Goal: Use online tool/utility: Utilize a website feature to perform a specific function

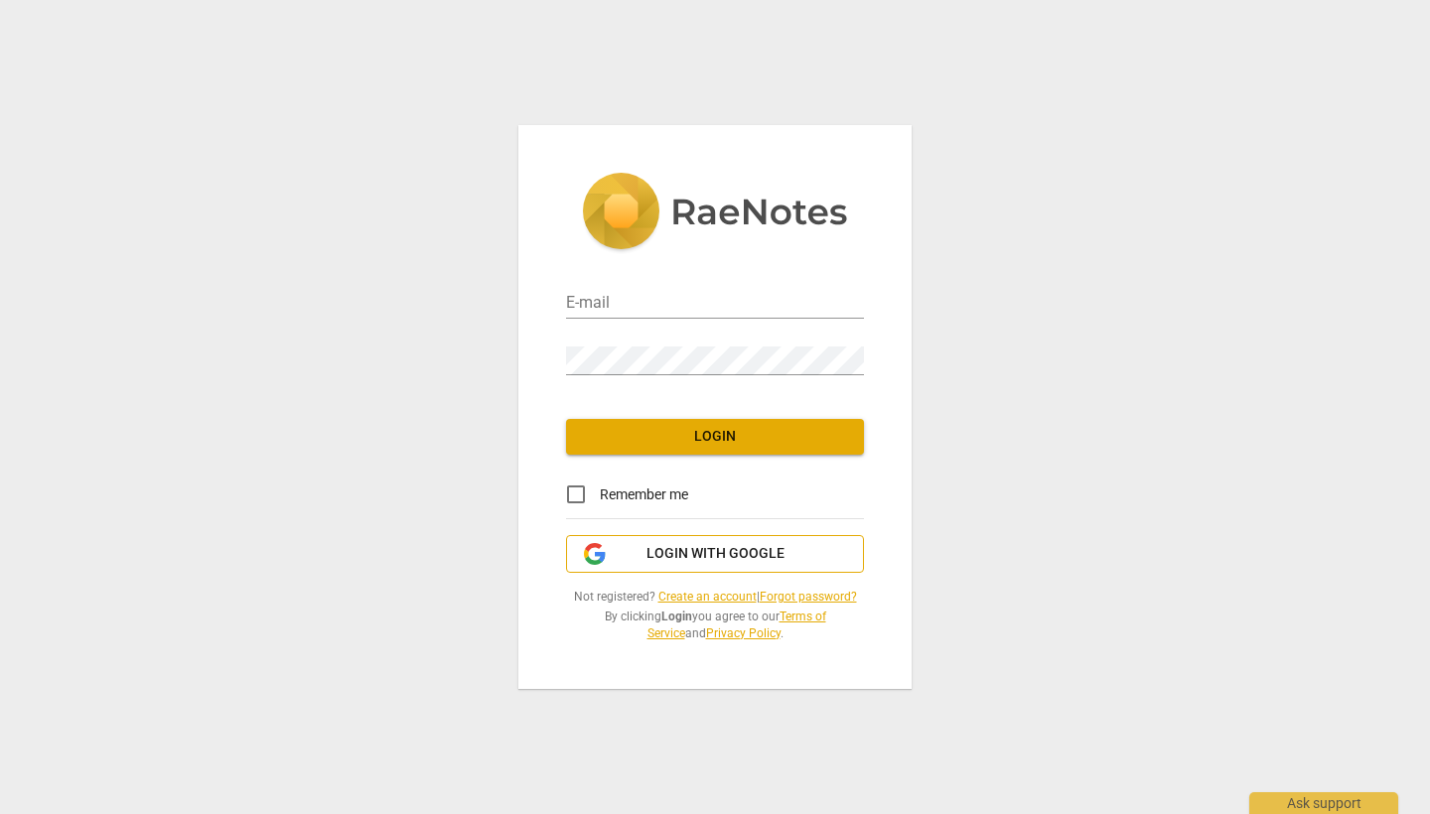
click at [770, 558] on span "Login with Google" at bounding box center [716, 554] width 138 height 20
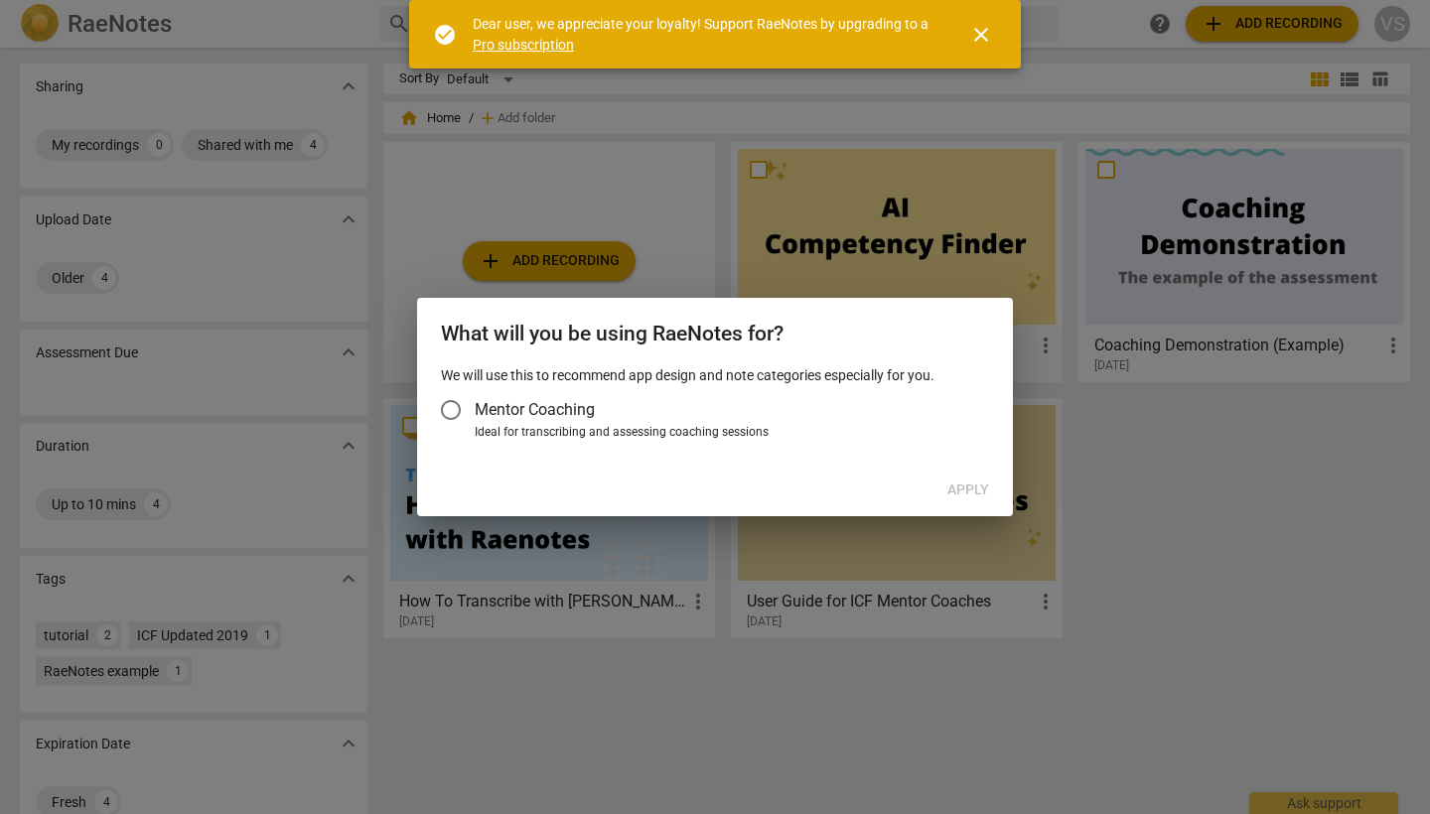
click at [575, 406] on span "Mentor Coaching" at bounding box center [535, 409] width 120 height 23
click at [475, 406] on input "Mentor Coaching" at bounding box center [451, 410] width 48 height 48
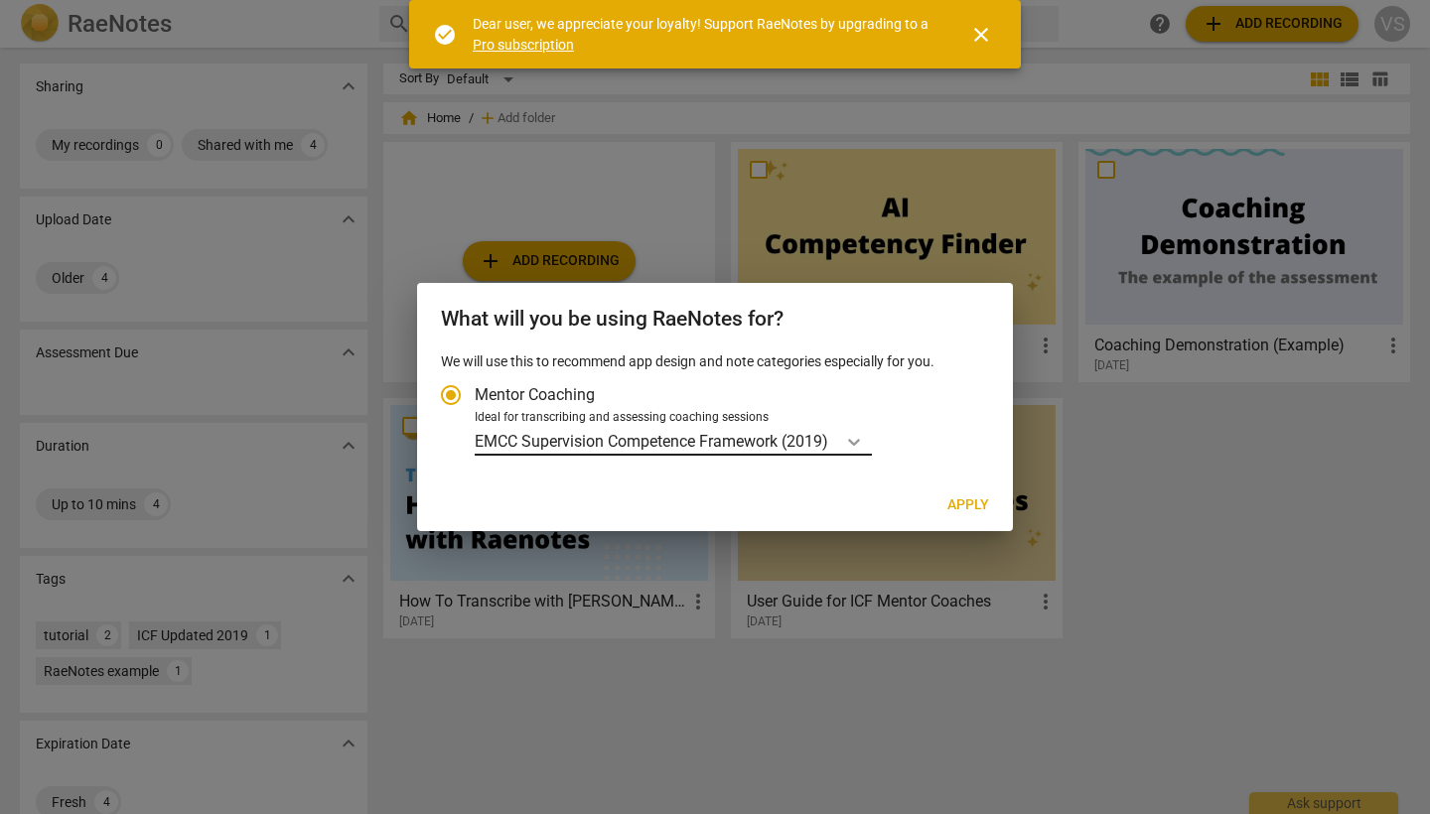
click at [857, 439] on icon "Account type" at bounding box center [854, 442] width 20 height 20
click at [0, 0] on input "Ideal for transcribing and assessing coaching sessions EMCC Supervision Compete…" at bounding box center [0, 0] width 0 height 0
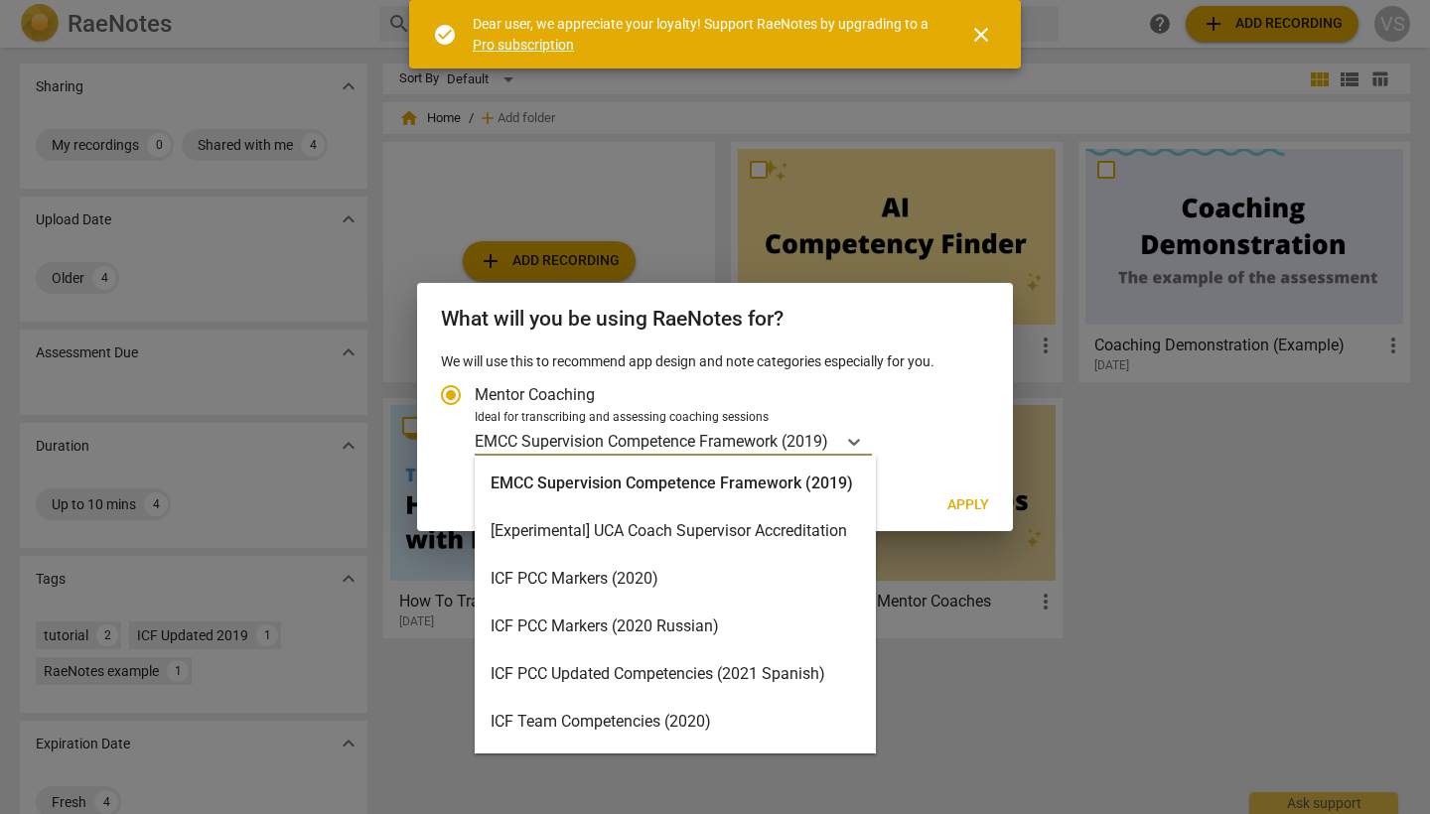
click at [764, 581] on div "ICF PCC Markers (2020)" at bounding box center [675, 579] width 401 height 48
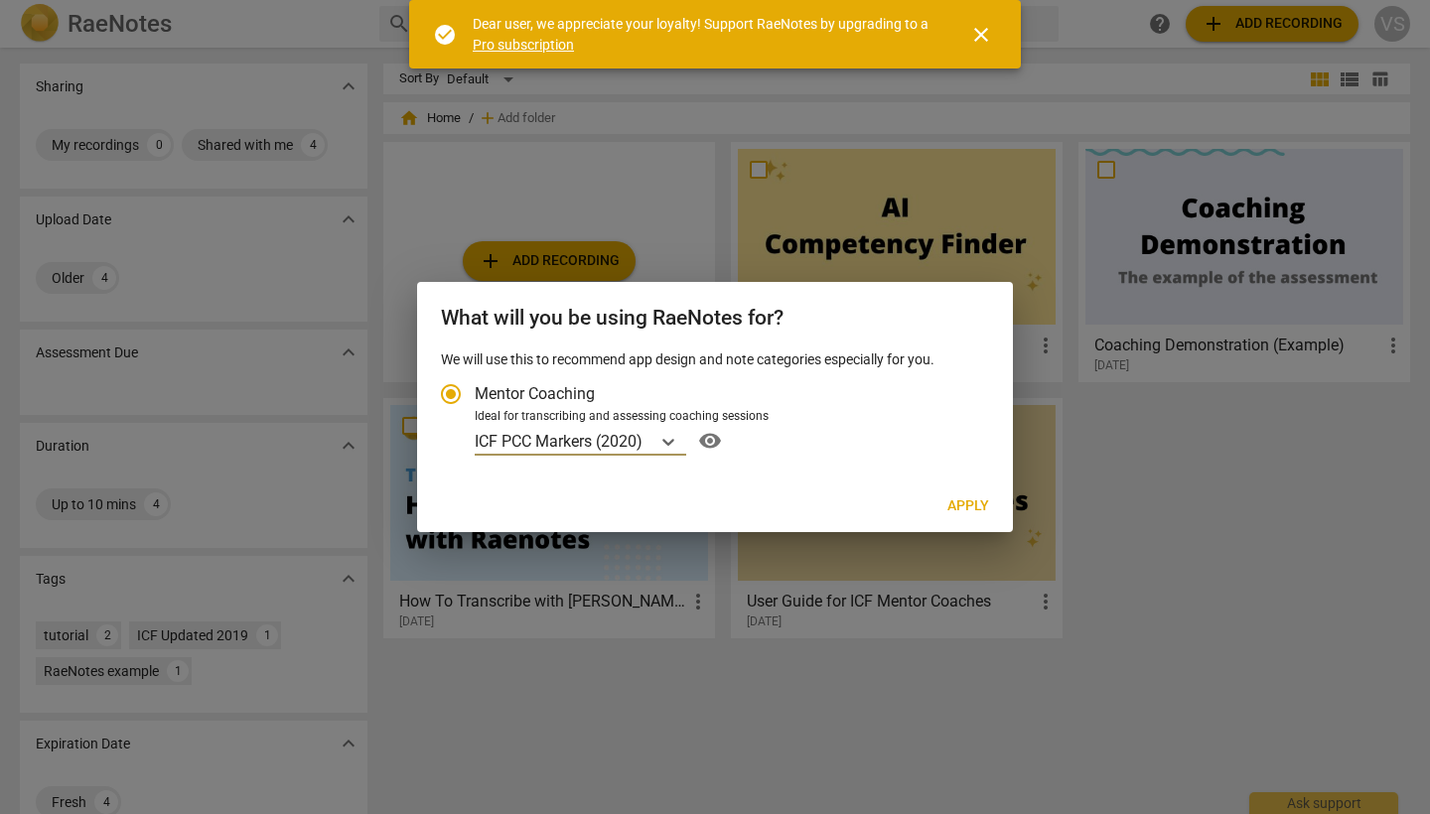
click at [971, 504] on span "Apply" at bounding box center [969, 507] width 42 height 20
radio input "false"
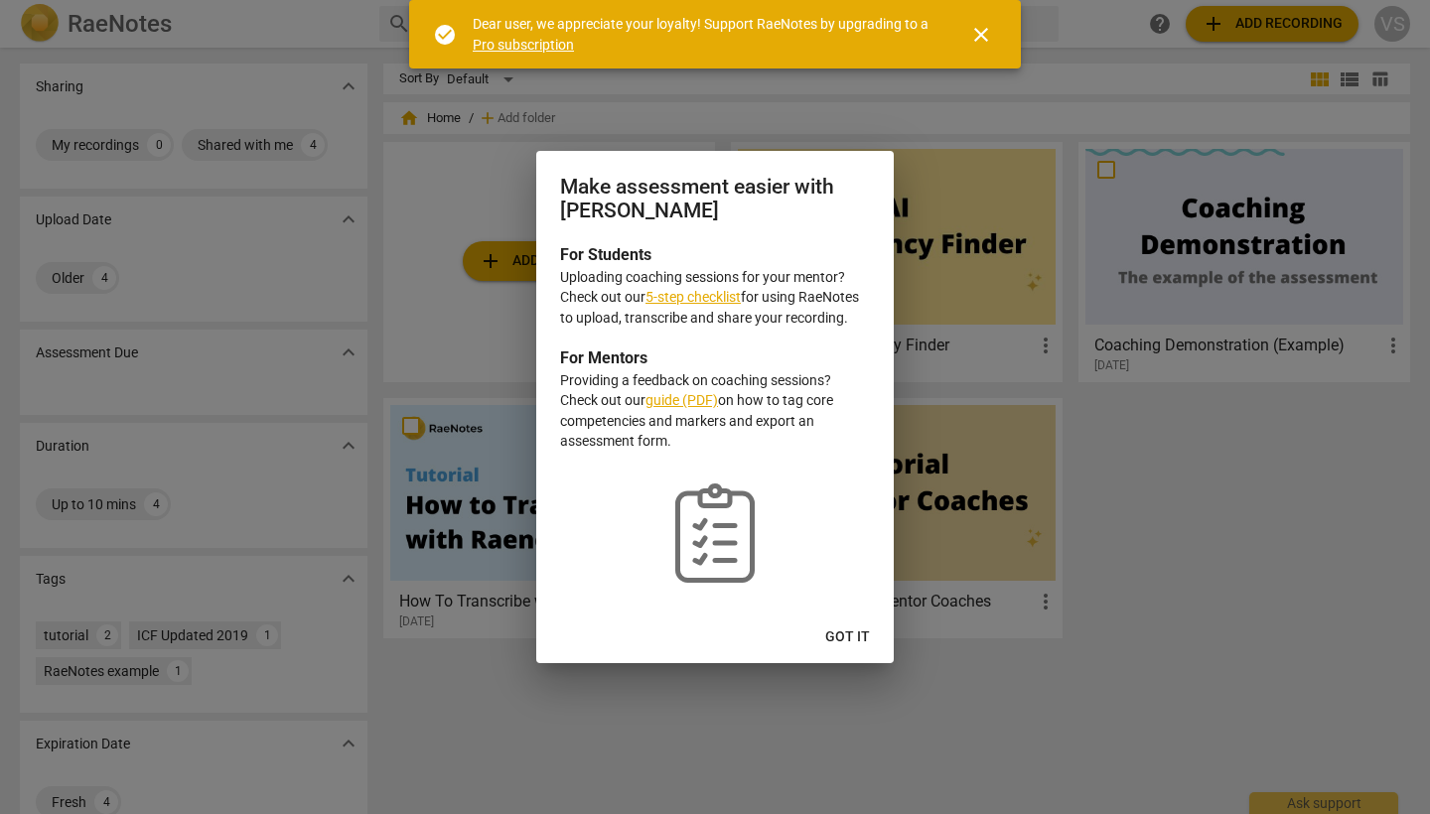
click at [863, 632] on span "Got it" at bounding box center [847, 638] width 45 height 20
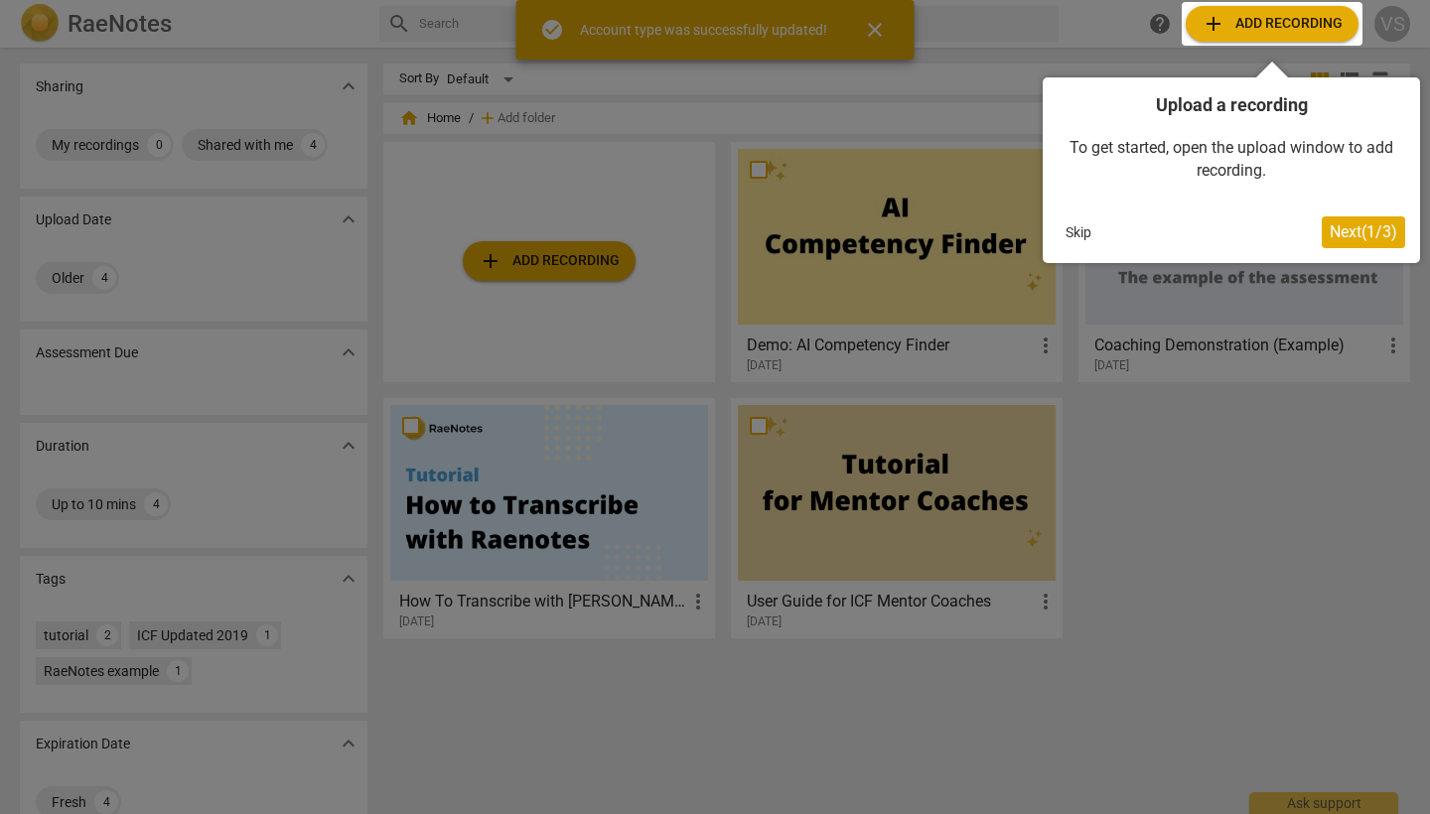
click at [1368, 237] on span "Next ( 1 / 3 )" at bounding box center [1364, 231] width 68 height 19
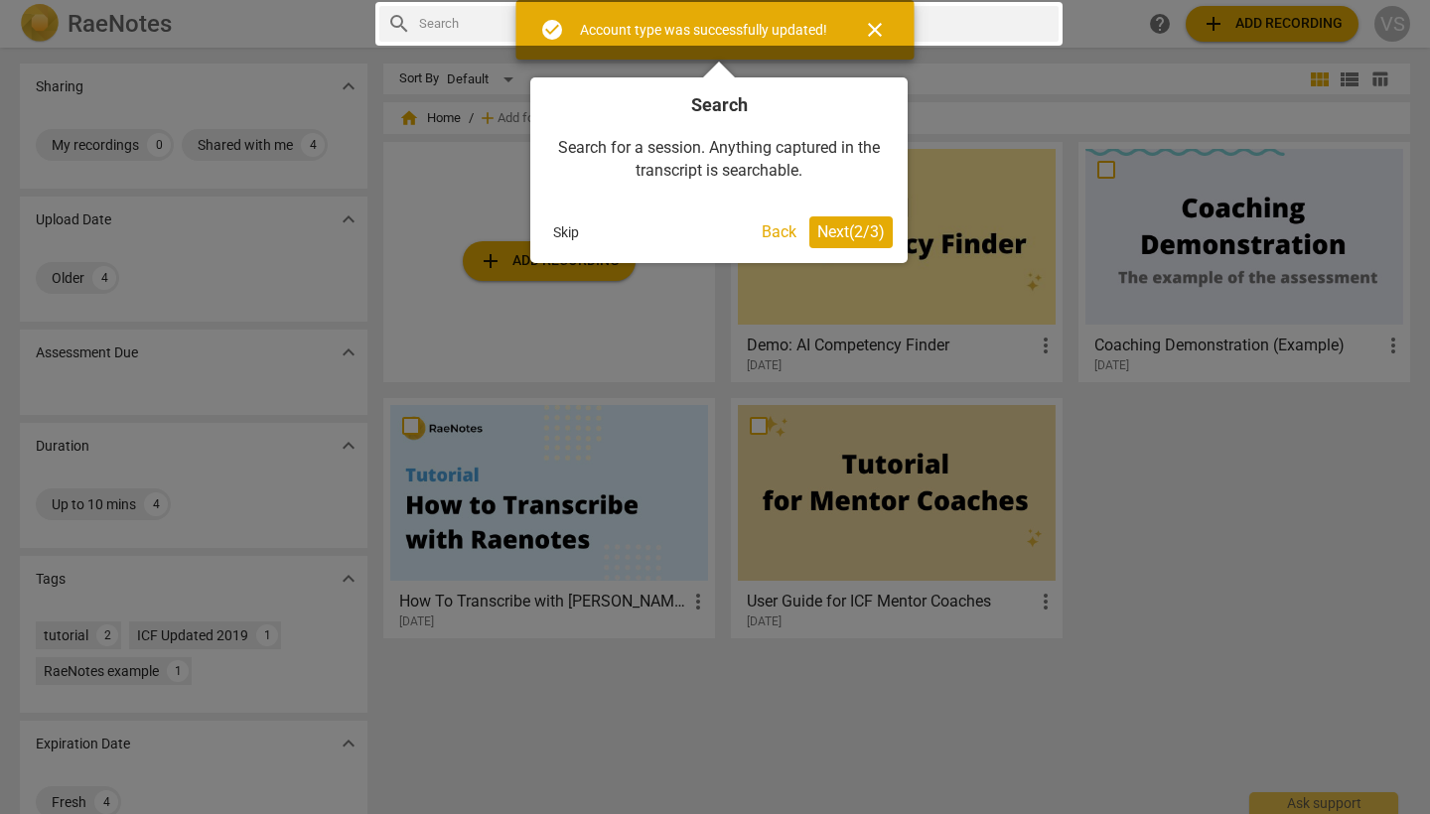
click at [837, 222] on span "Next ( 2 / 3 )" at bounding box center [851, 231] width 68 height 19
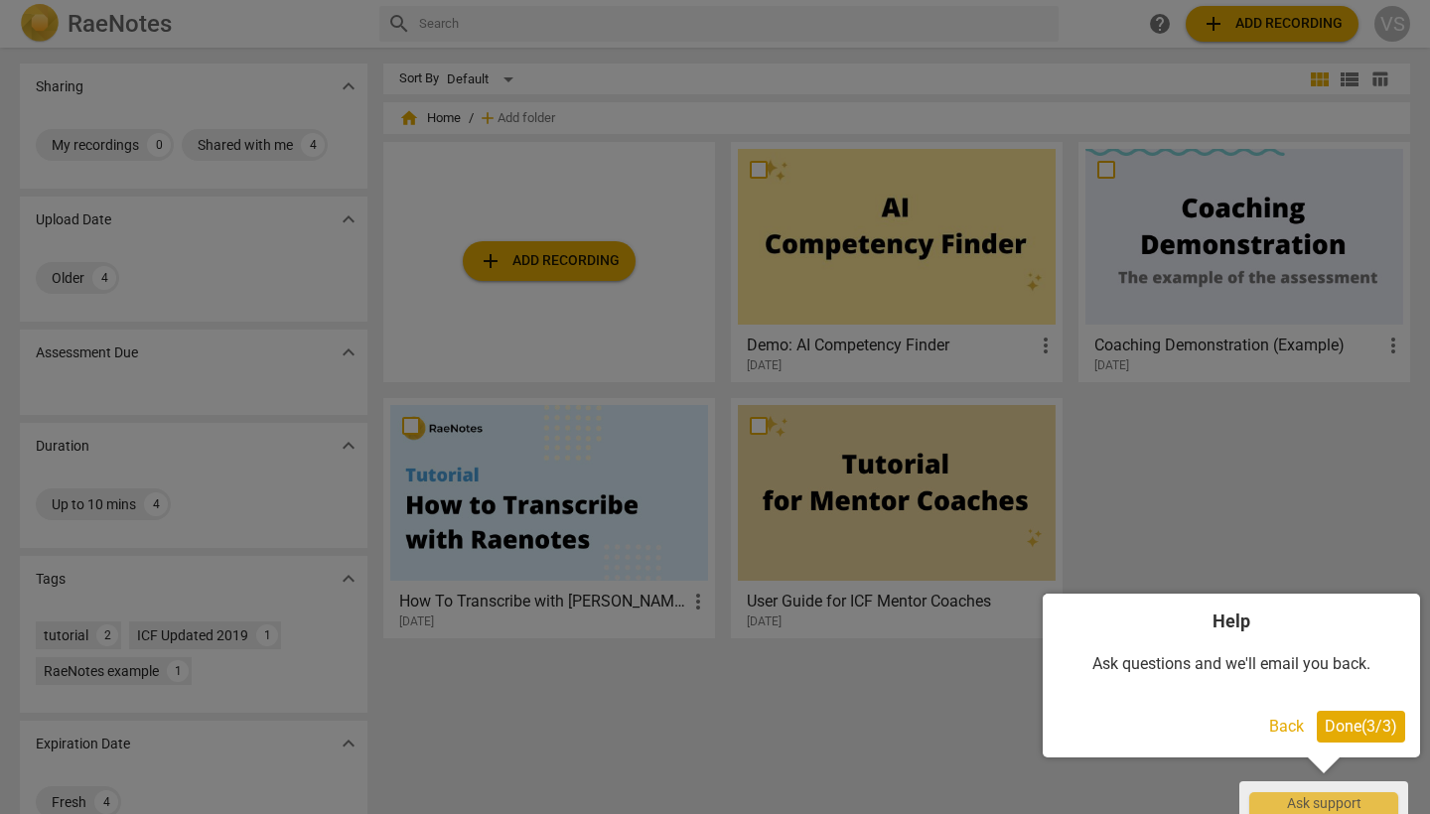
click at [1353, 717] on span "Done ( 3 / 3 )" at bounding box center [1361, 726] width 73 height 19
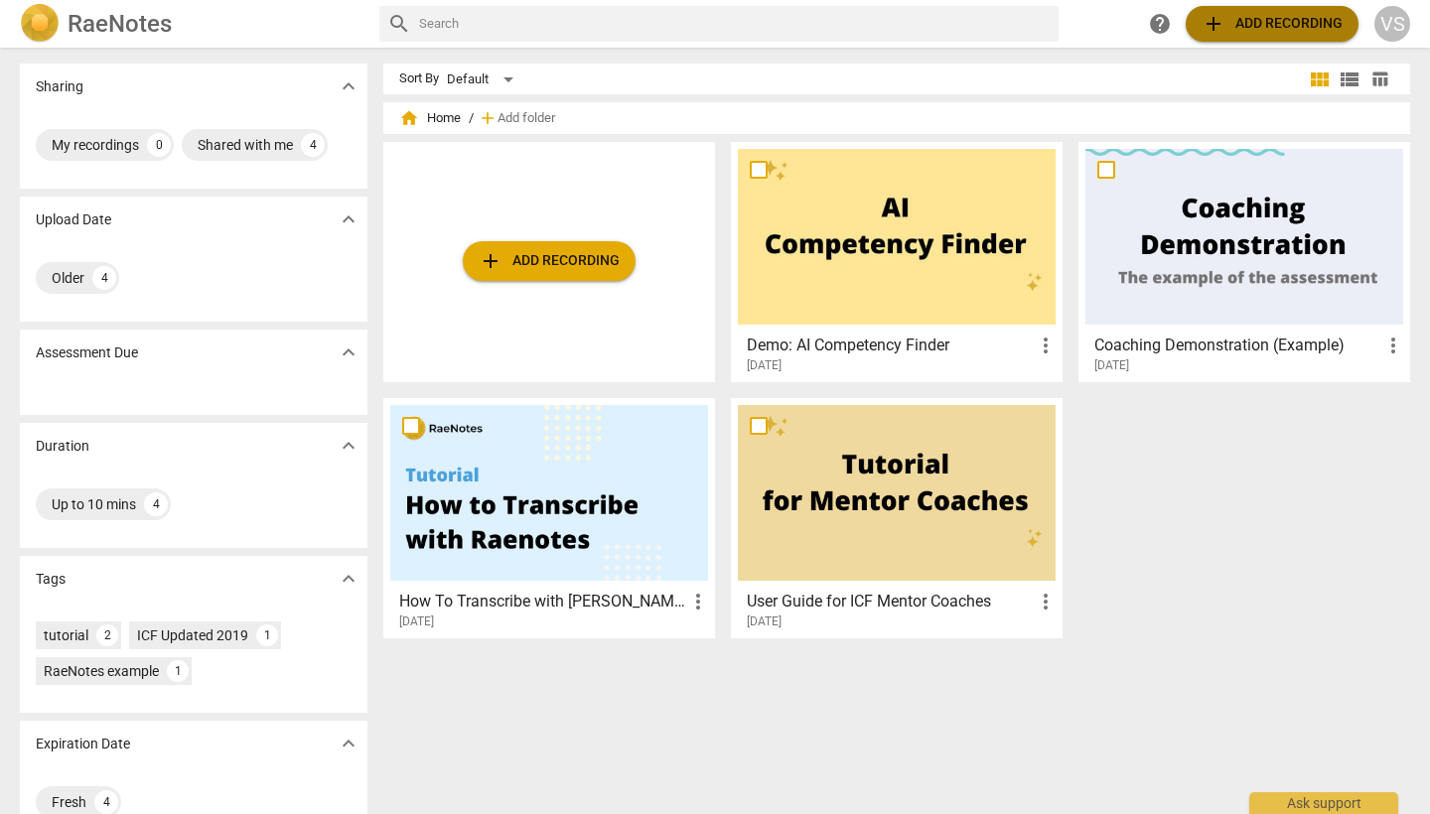
click at [1278, 8] on button "add Add recording" at bounding box center [1272, 24] width 173 height 36
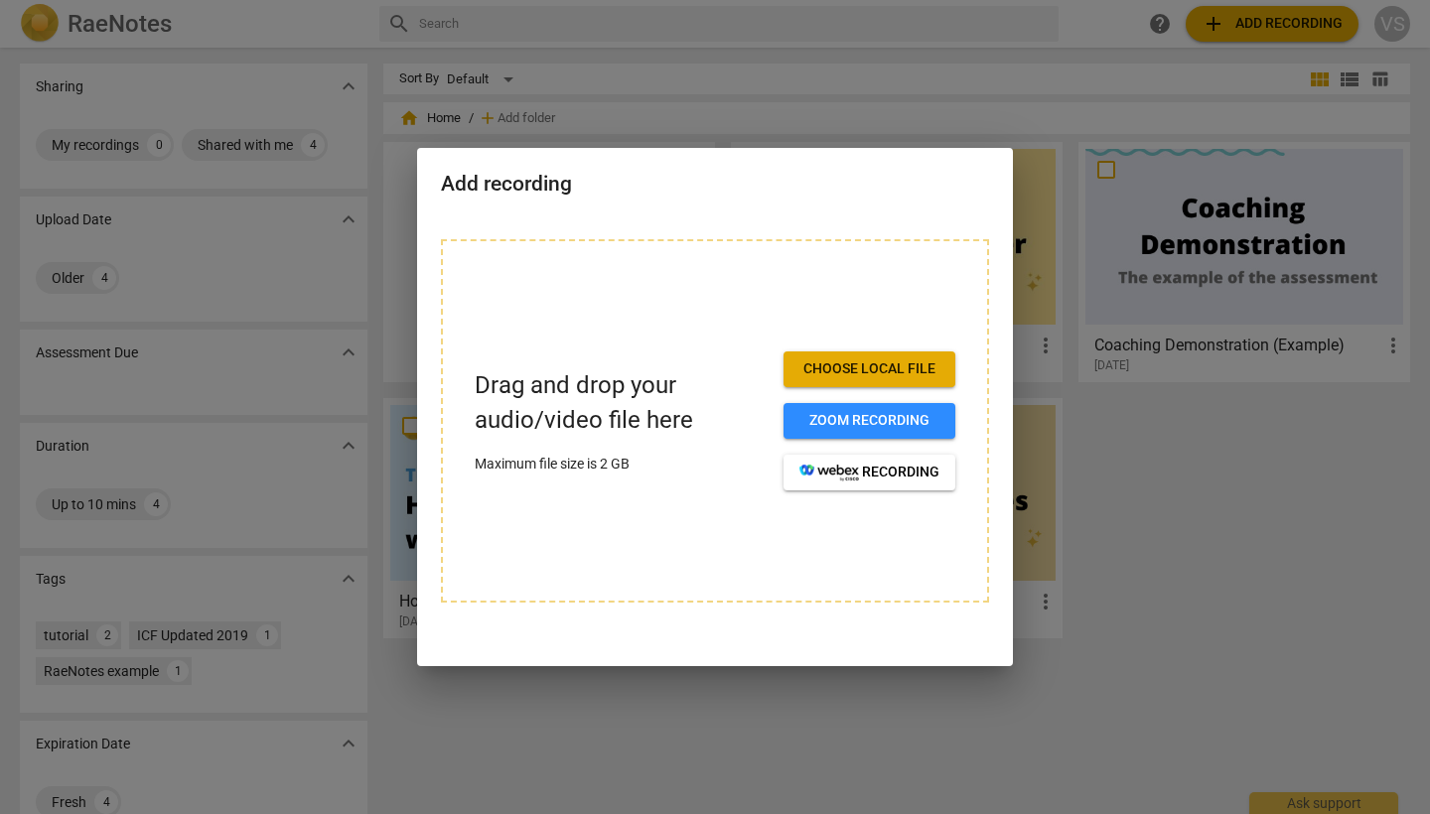
click at [923, 364] on span "Choose local file" at bounding box center [870, 370] width 140 height 20
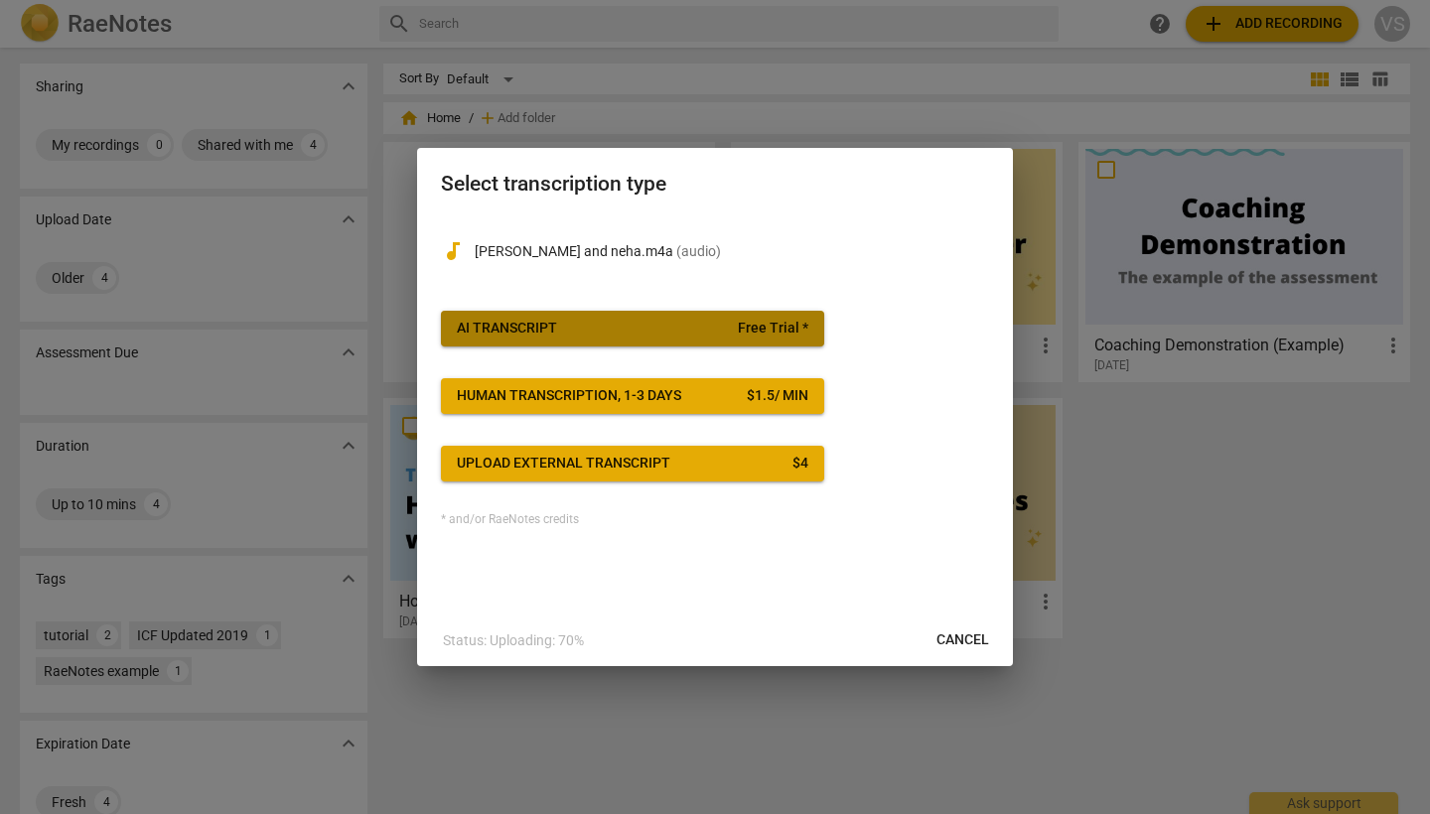
click at [694, 328] on span "AI Transcript Free Trial *" at bounding box center [633, 329] width 352 height 20
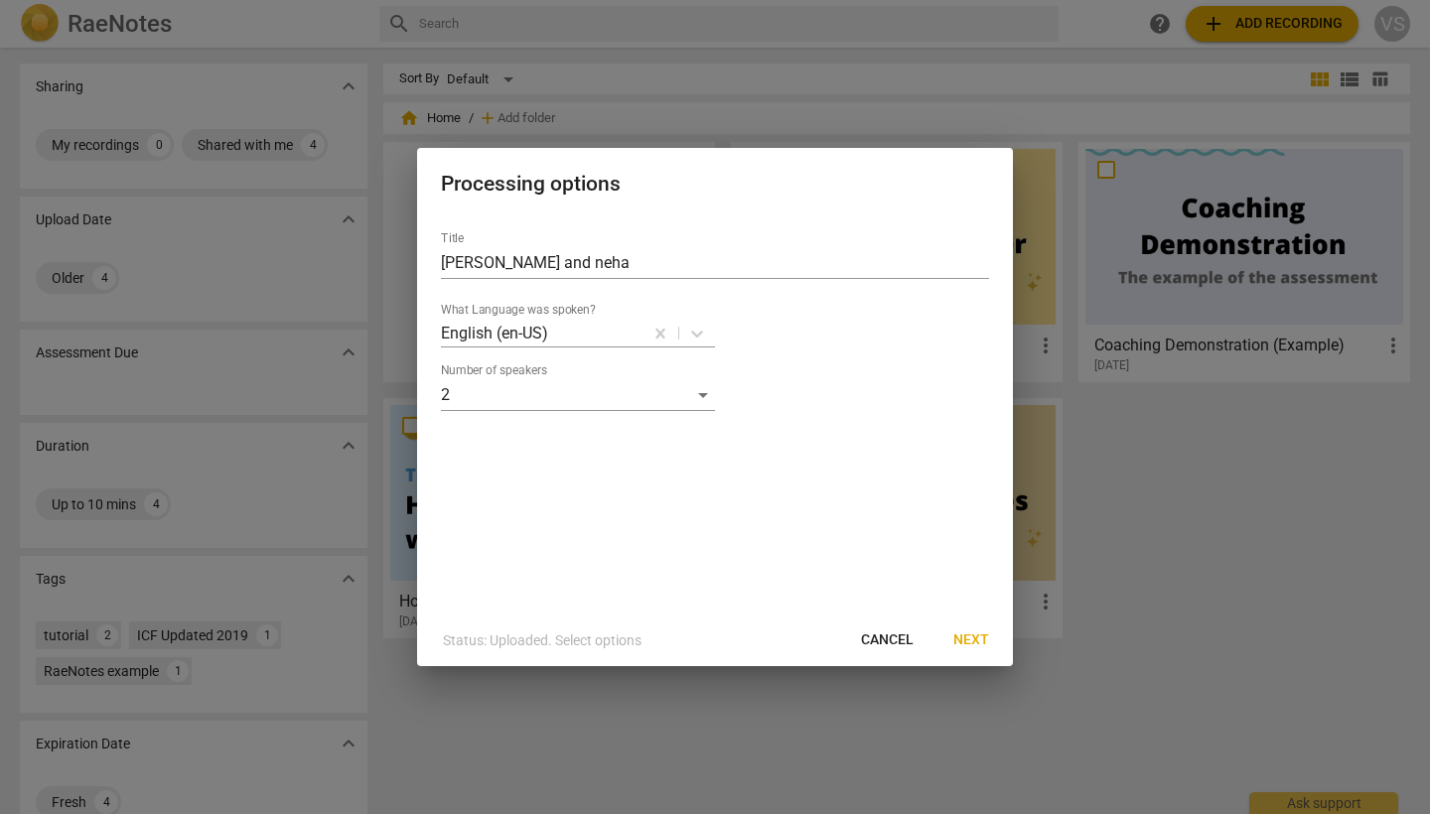
click at [979, 638] on span "Next" at bounding box center [972, 641] width 36 height 20
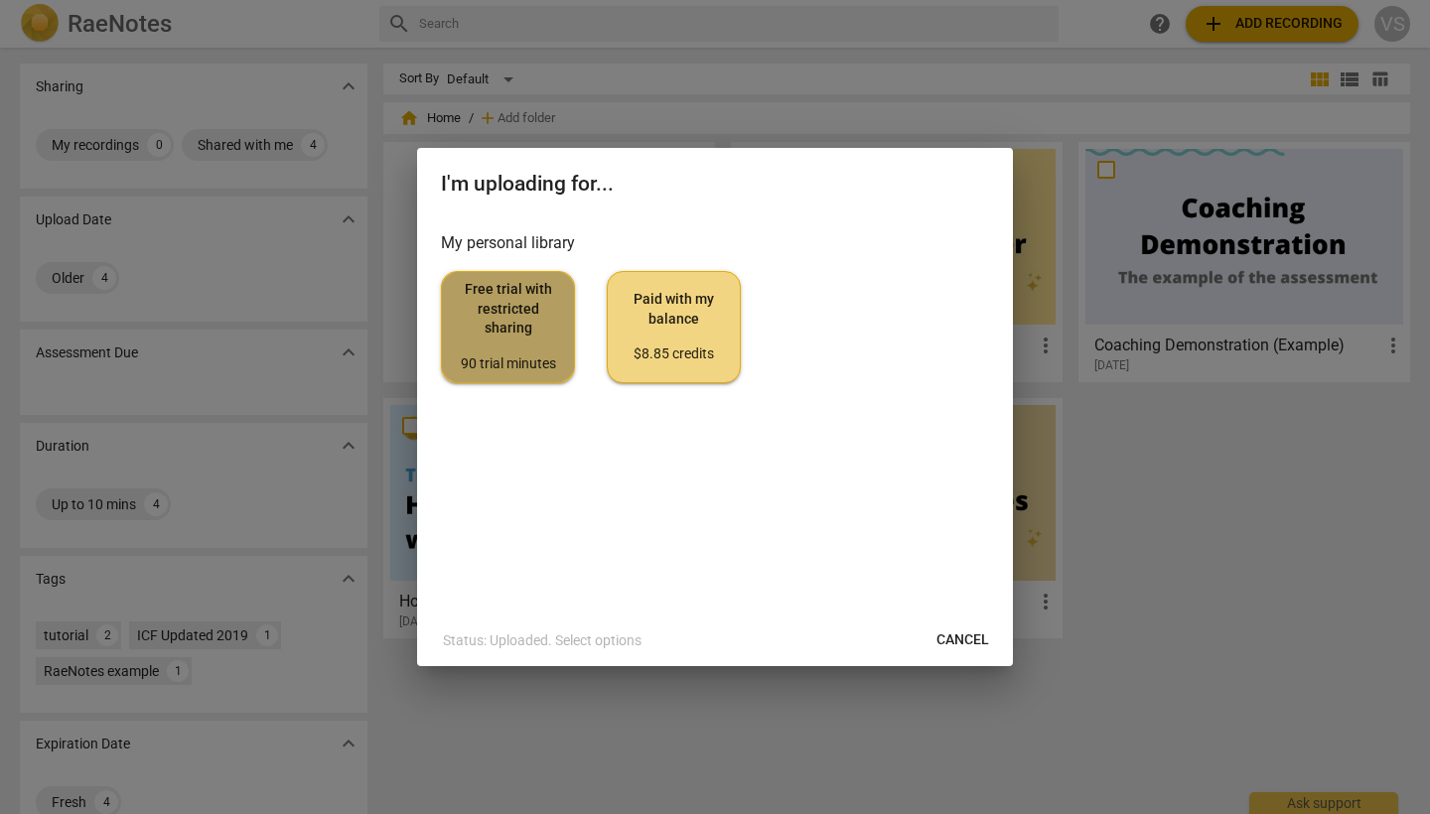
click at [557, 333] on span "Free trial with restricted sharing 90 trial minutes" at bounding box center [508, 326] width 100 height 93
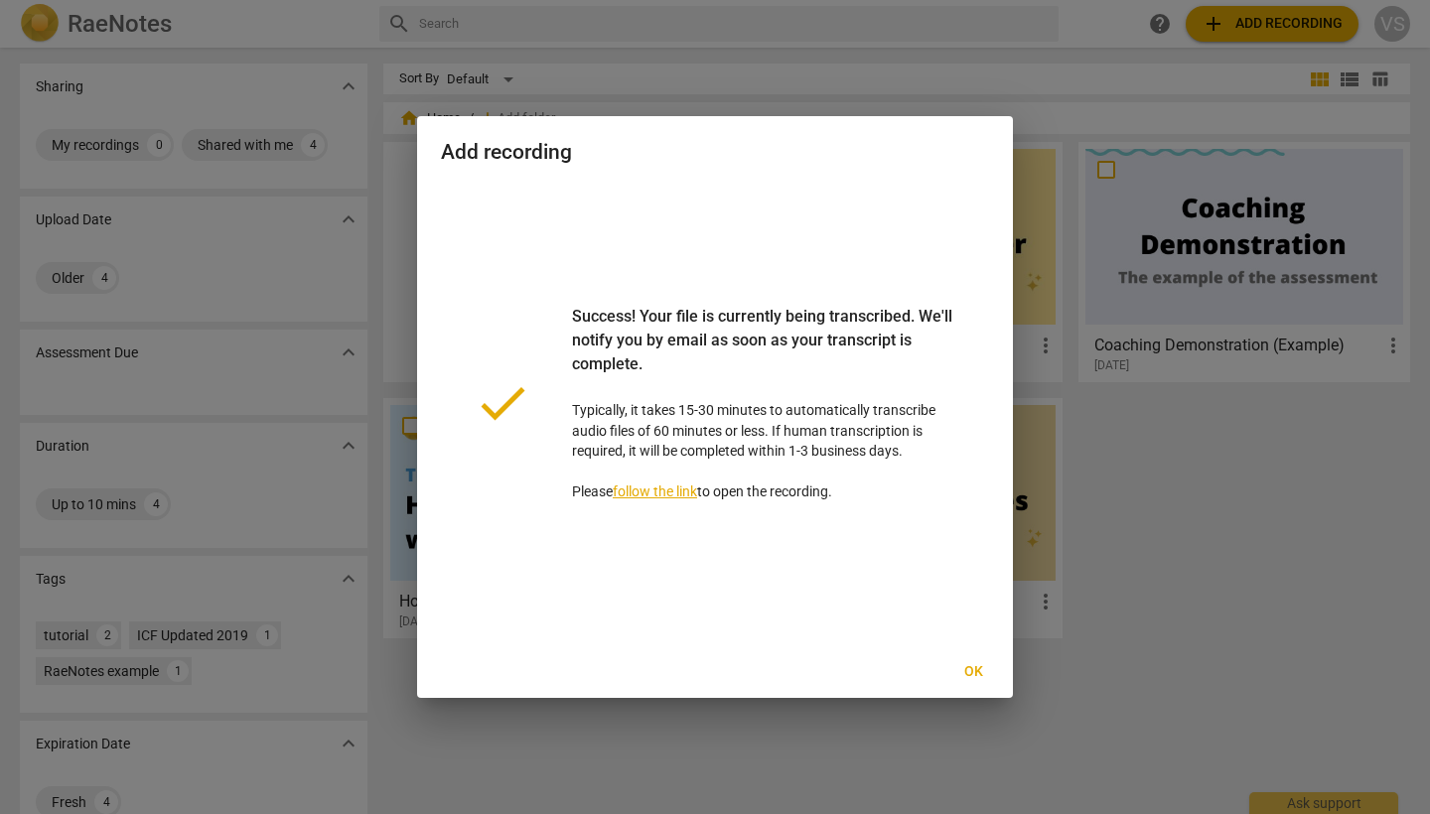
click at [978, 674] on span "Ok" at bounding box center [974, 673] width 32 height 20
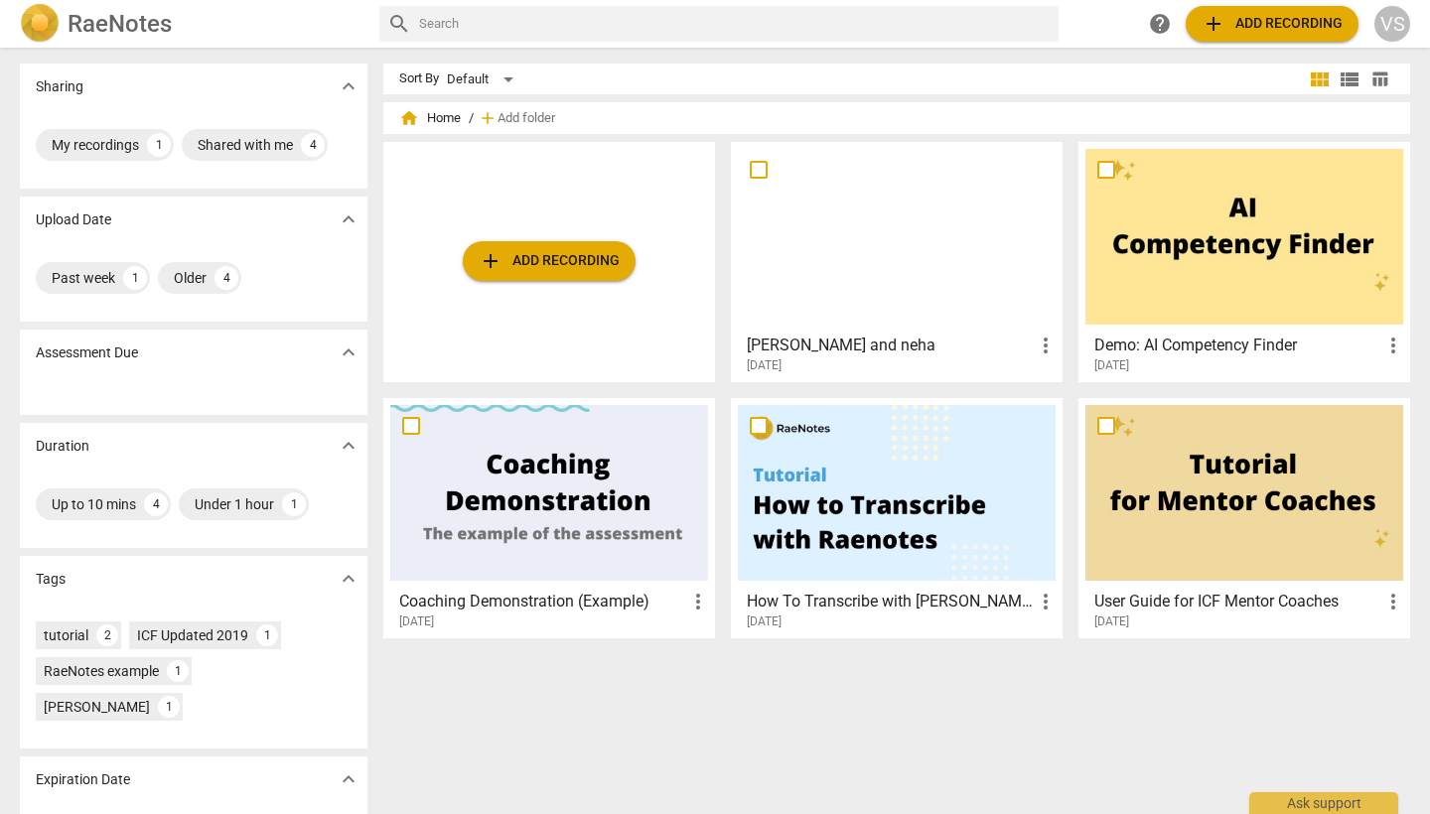
click at [566, 250] on span "add Add recording" at bounding box center [549, 261] width 141 height 24
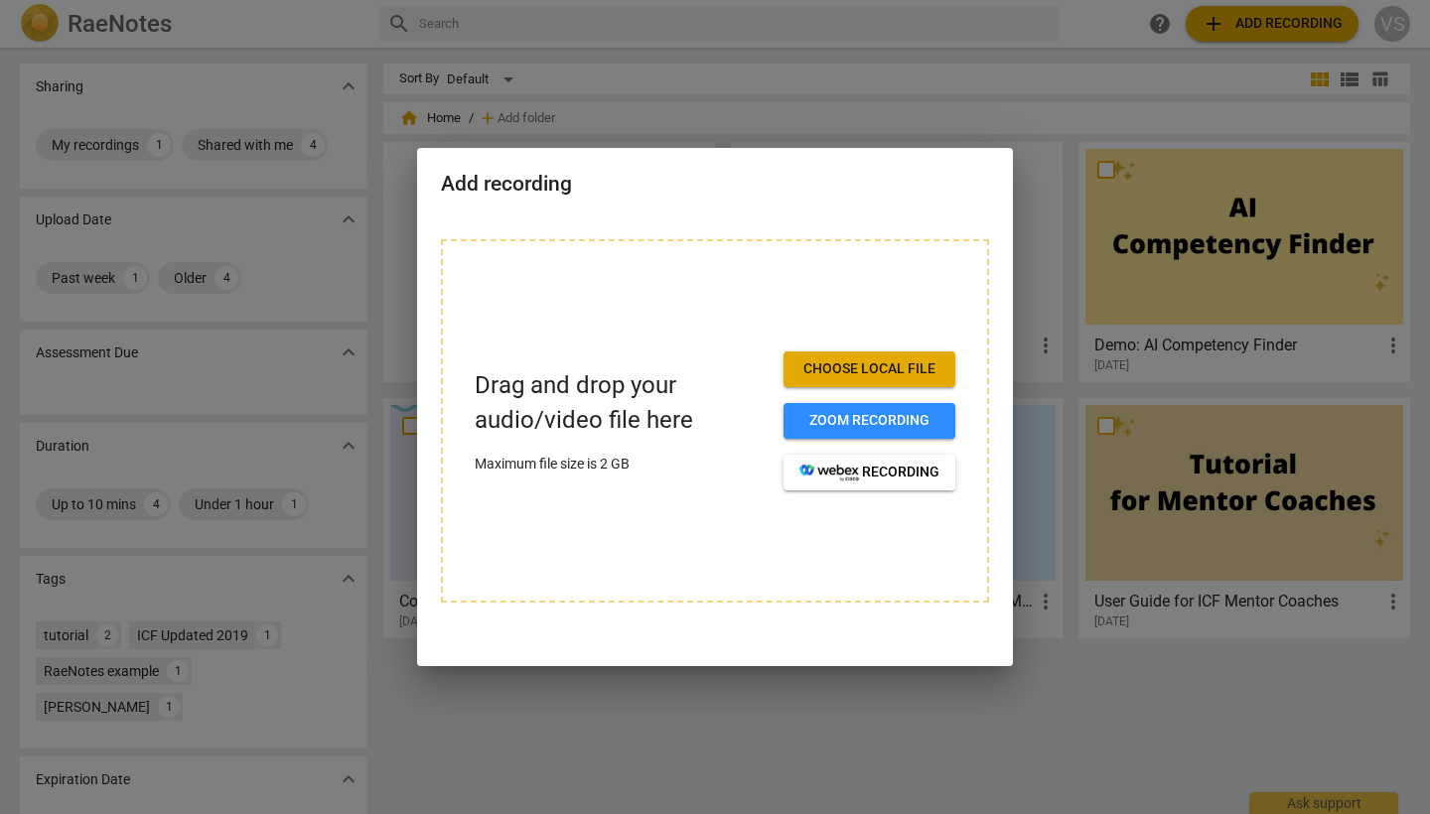
click at [1083, 732] on div at bounding box center [715, 407] width 1430 height 814
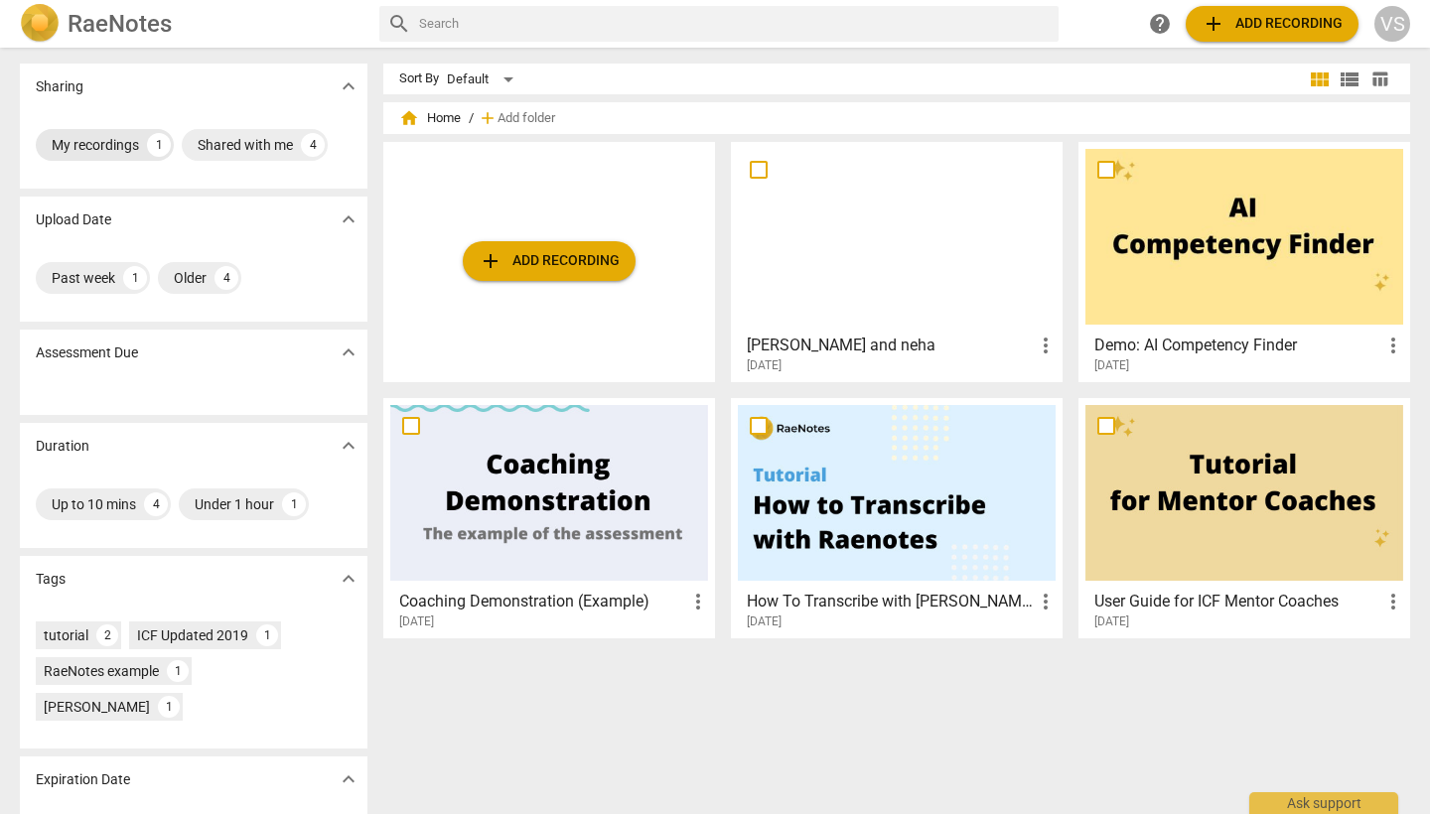
click at [101, 147] on div "My recordings" at bounding box center [95, 145] width 87 height 20
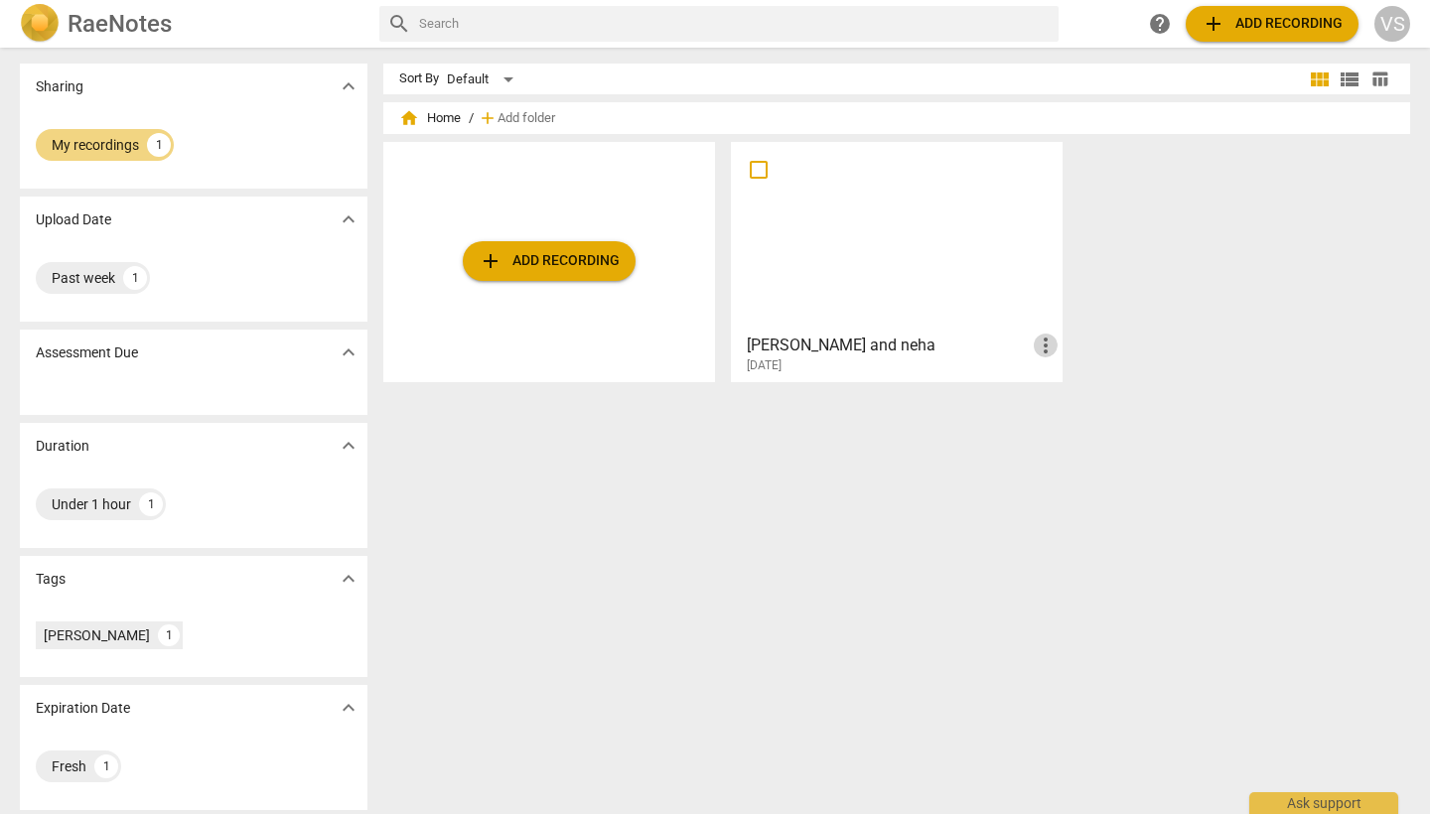
click at [1046, 353] on span "more_vert" at bounding box center [1046, 346] width 24 height 24
click at [1010, 335] on div at bounding box center [715, 407] width 1430 height 814
click at [920, 254] on div at bounding box center [897, 237] width 318 height 176
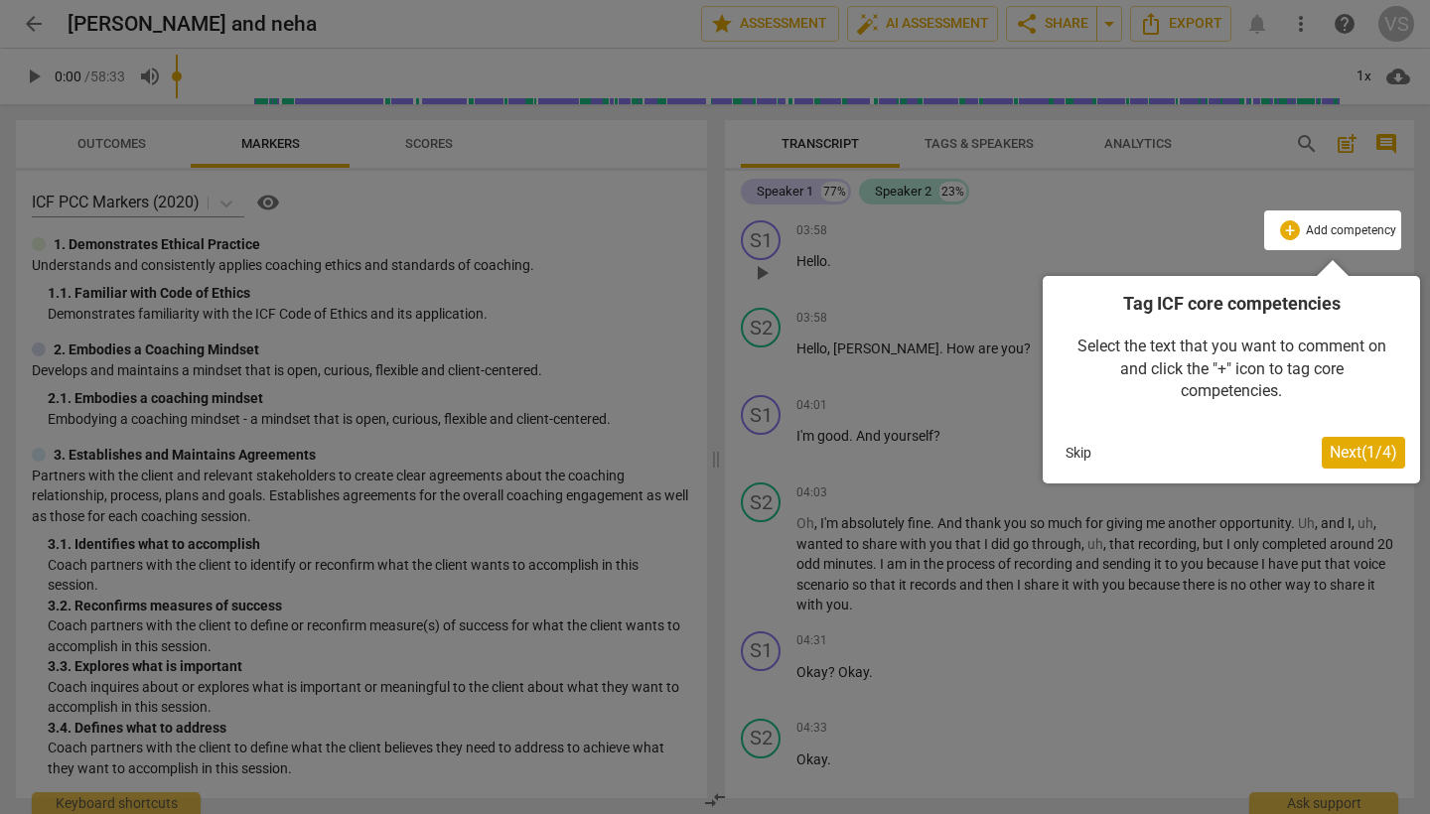
click at [466, 143] on div at bounding box center [715, 407] width 1430 height 814
click at [453, 140] on div at bounding box center [715, 407] width 1430 height 814
click at [452, 142] on div at bounding box center [715, 407] width 1430 height 814
click at [1388, 452] on span "Next ( 1 / 4 )" at bounding box center [1364, 452] width 68 height 19
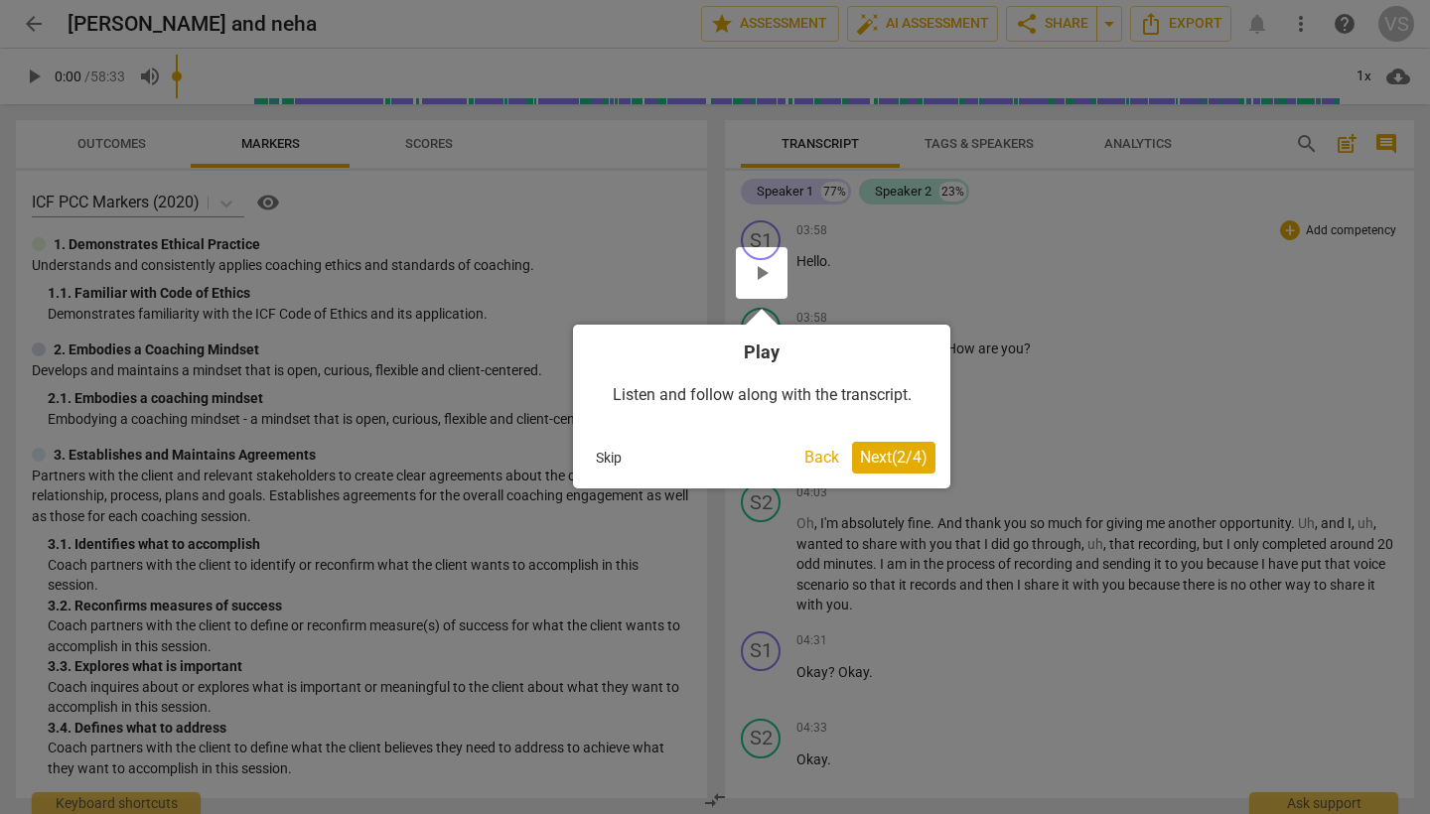
click at [914, 460] on span "Next ( 2 / 4 )" at bounding box center [894, 457] width 68 height 19
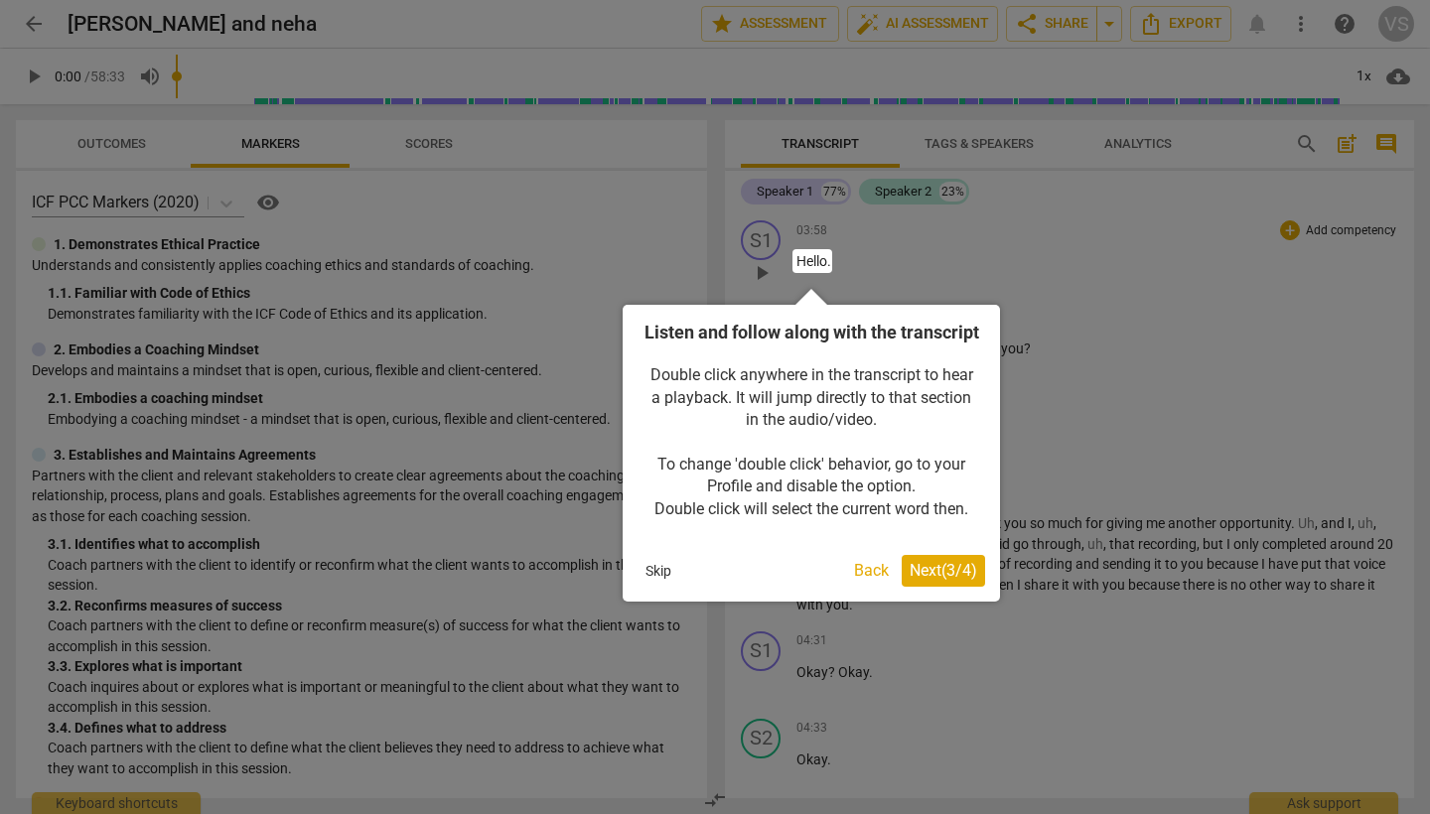
click at [951, 580] on span "Next ( 3 / 4 )" at bounding box center [944, 570] width 68 height 19
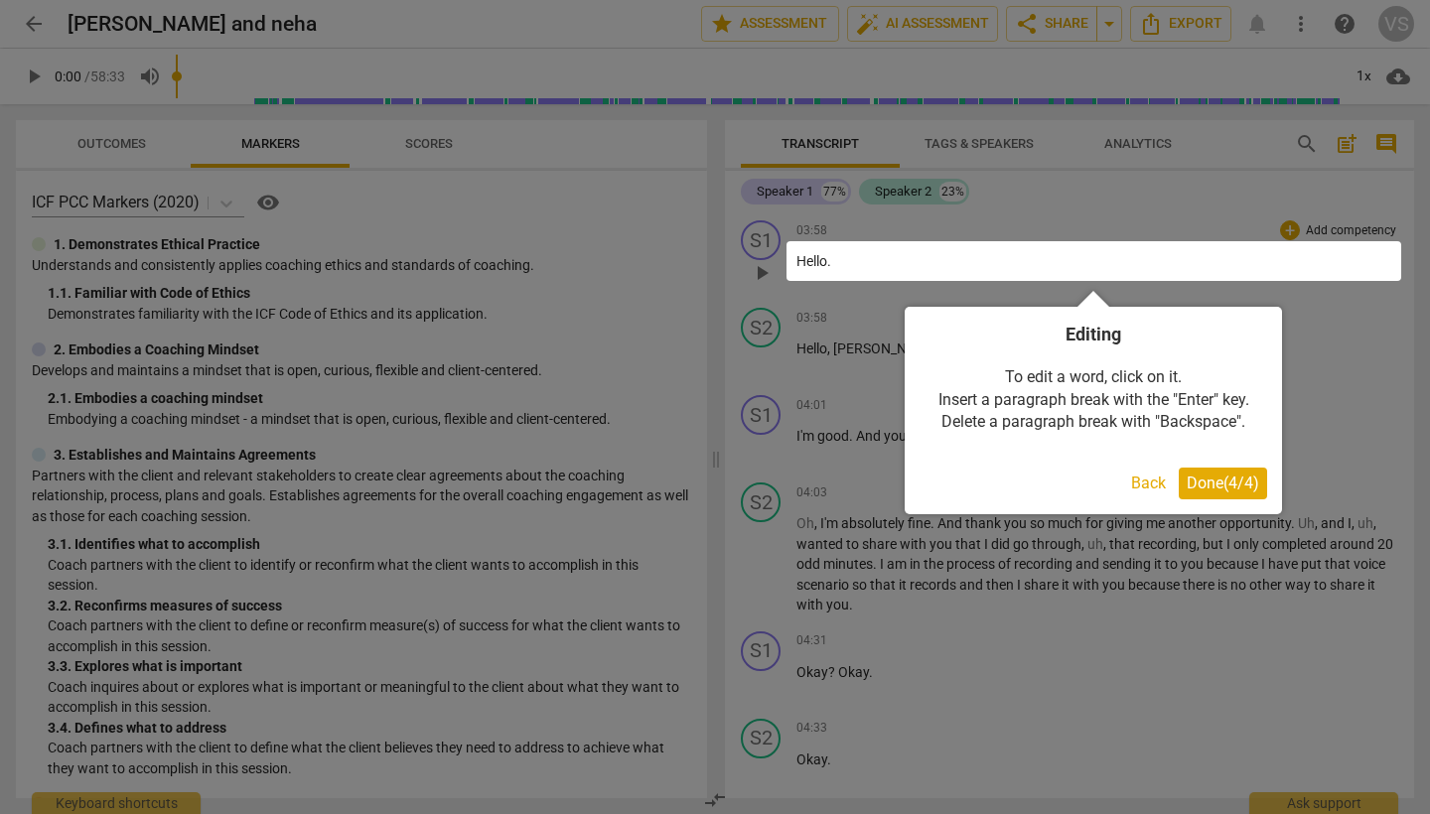
click at [1256, 480] on span "Done ( 4 / 4 )" at bounding box center [1223, 483] width 73 height 19
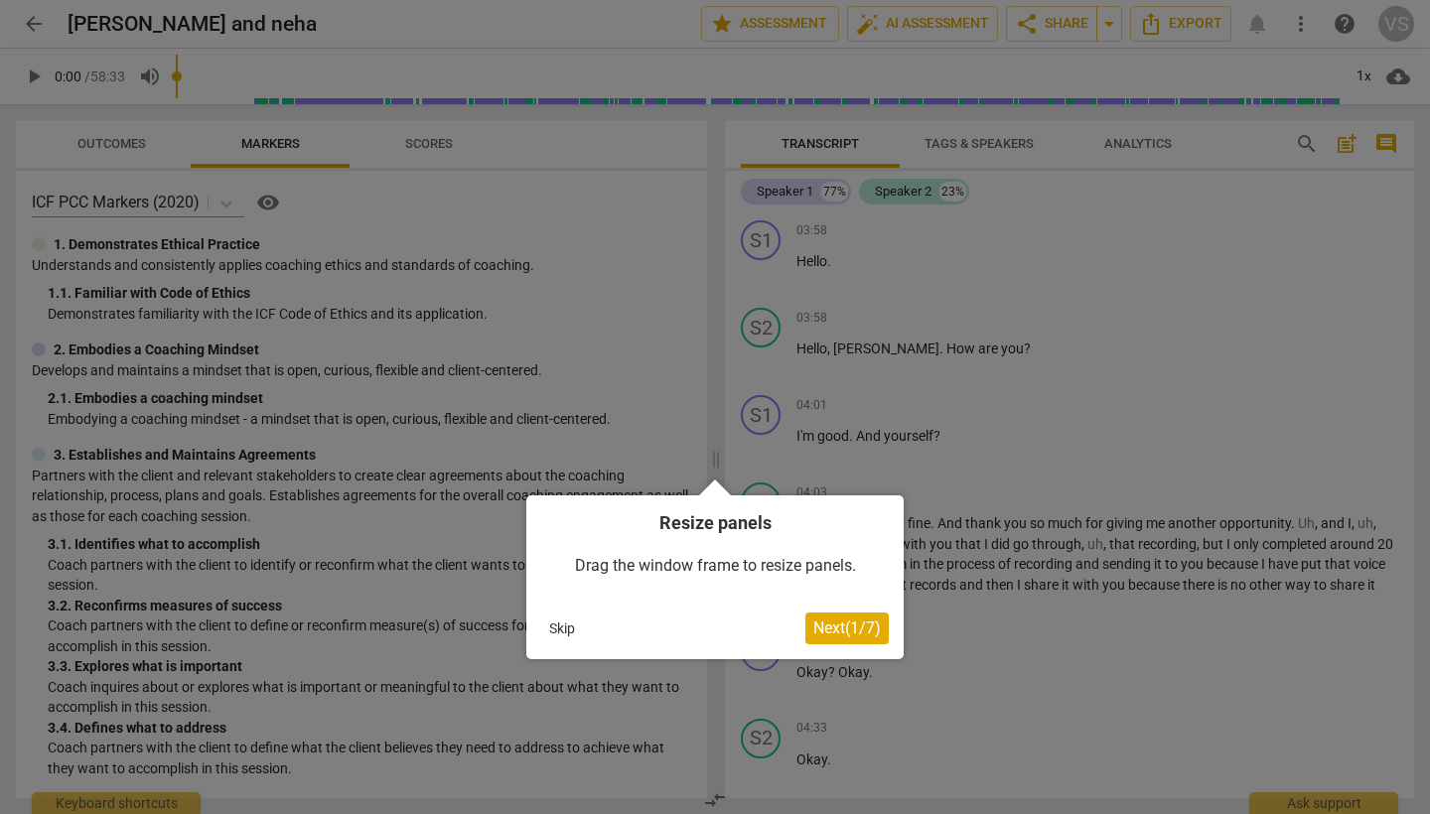
click at [836, 638] on button "Next ( 1 / 7 )" at bounding box center [847, 629] width 83 height 32
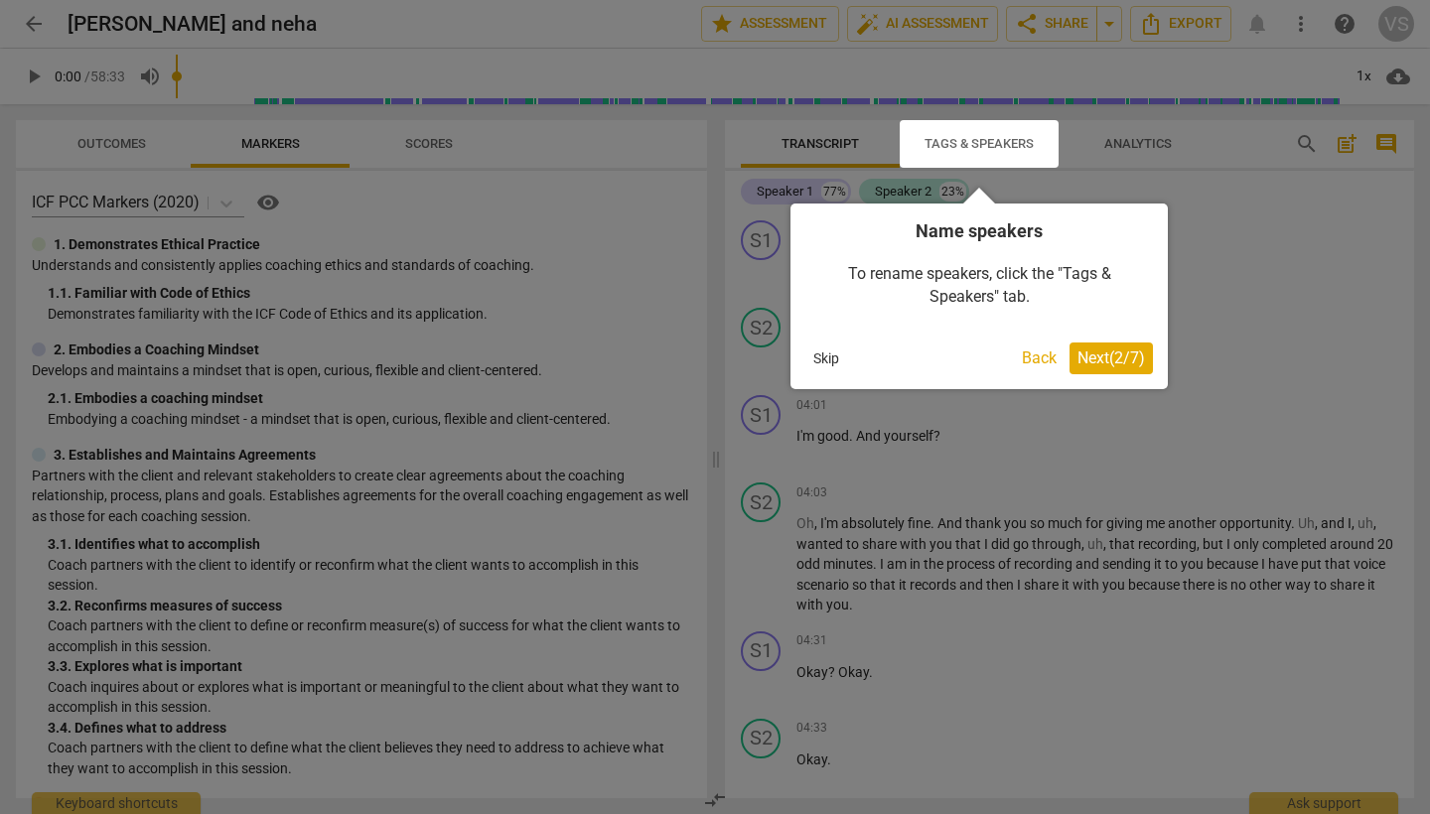
click at [429, 145] on div at bounding box center [715, 407] width 1430 height 814
click at [429, 142] on div at bounding box center [715, 407] width 1430 height 814
click at [1108, 360] on span "Next ( 2 / 7 )" at bounding box center [1112, 358] width 68 height 19
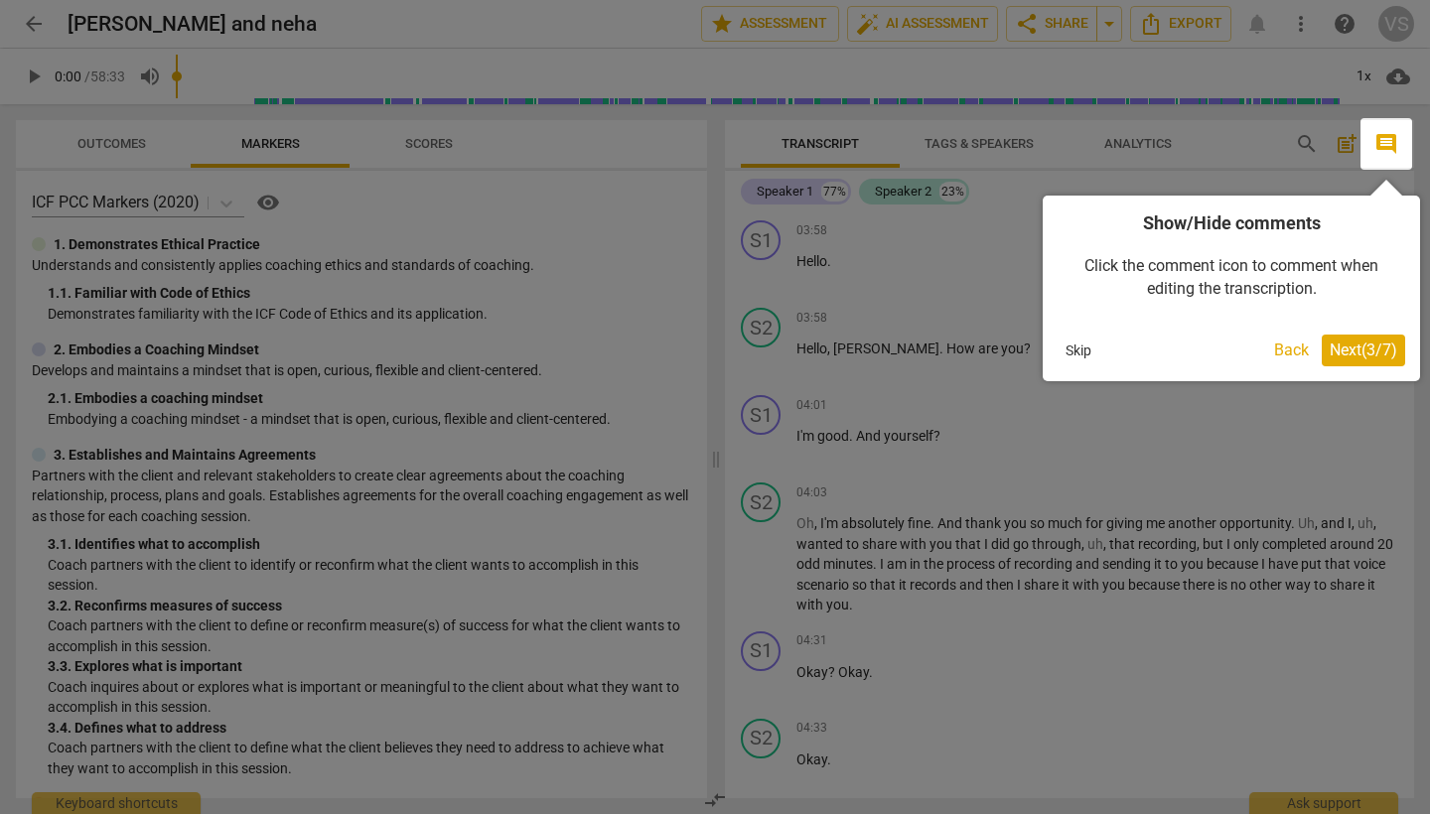
click at [1080, 353] on button "Skip" at bounding box center [1079, 351] width 42 height 30
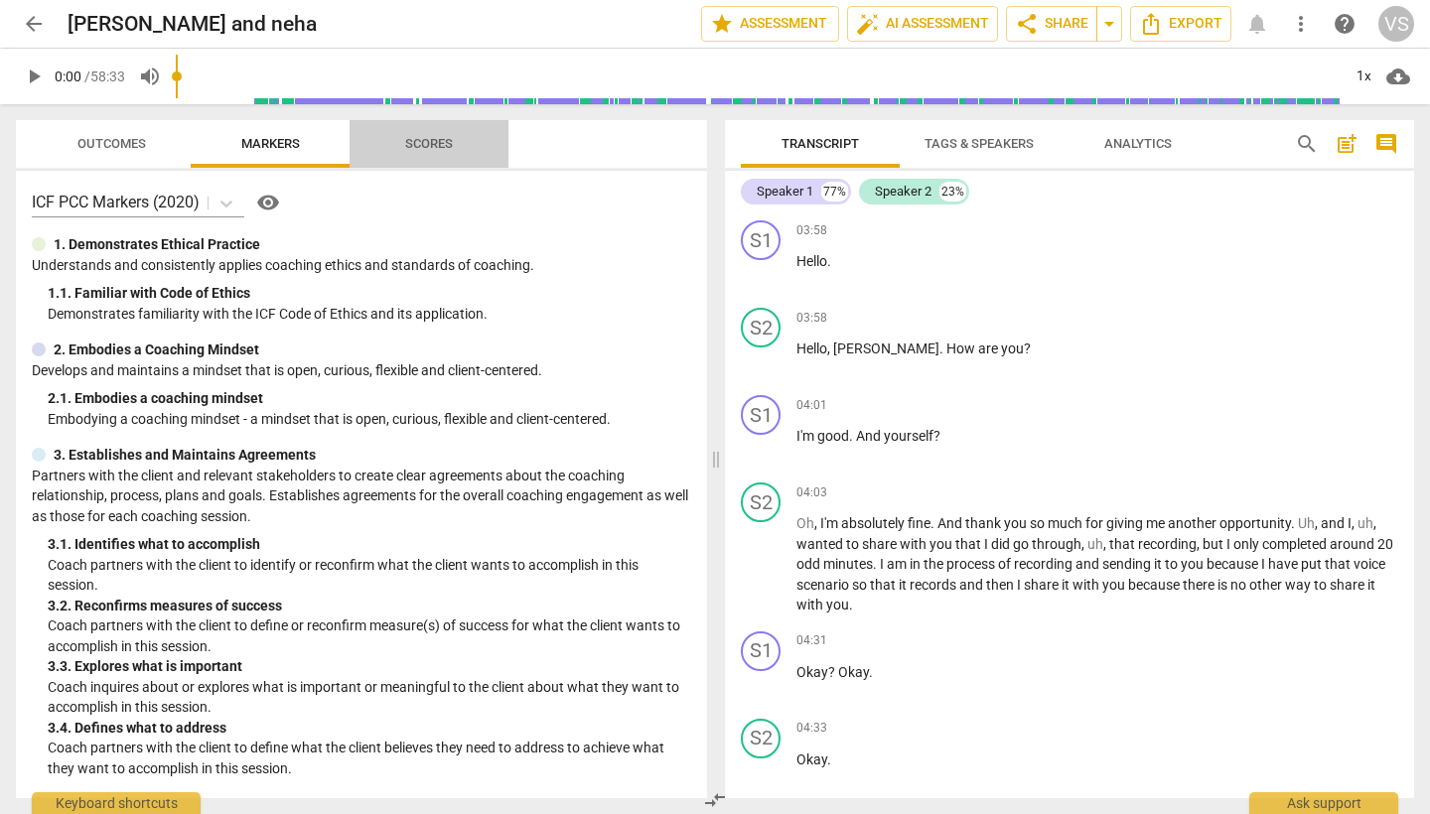
click at [437, 142] on span "Scores" at bounding box center [429, 143] width 48 height 15
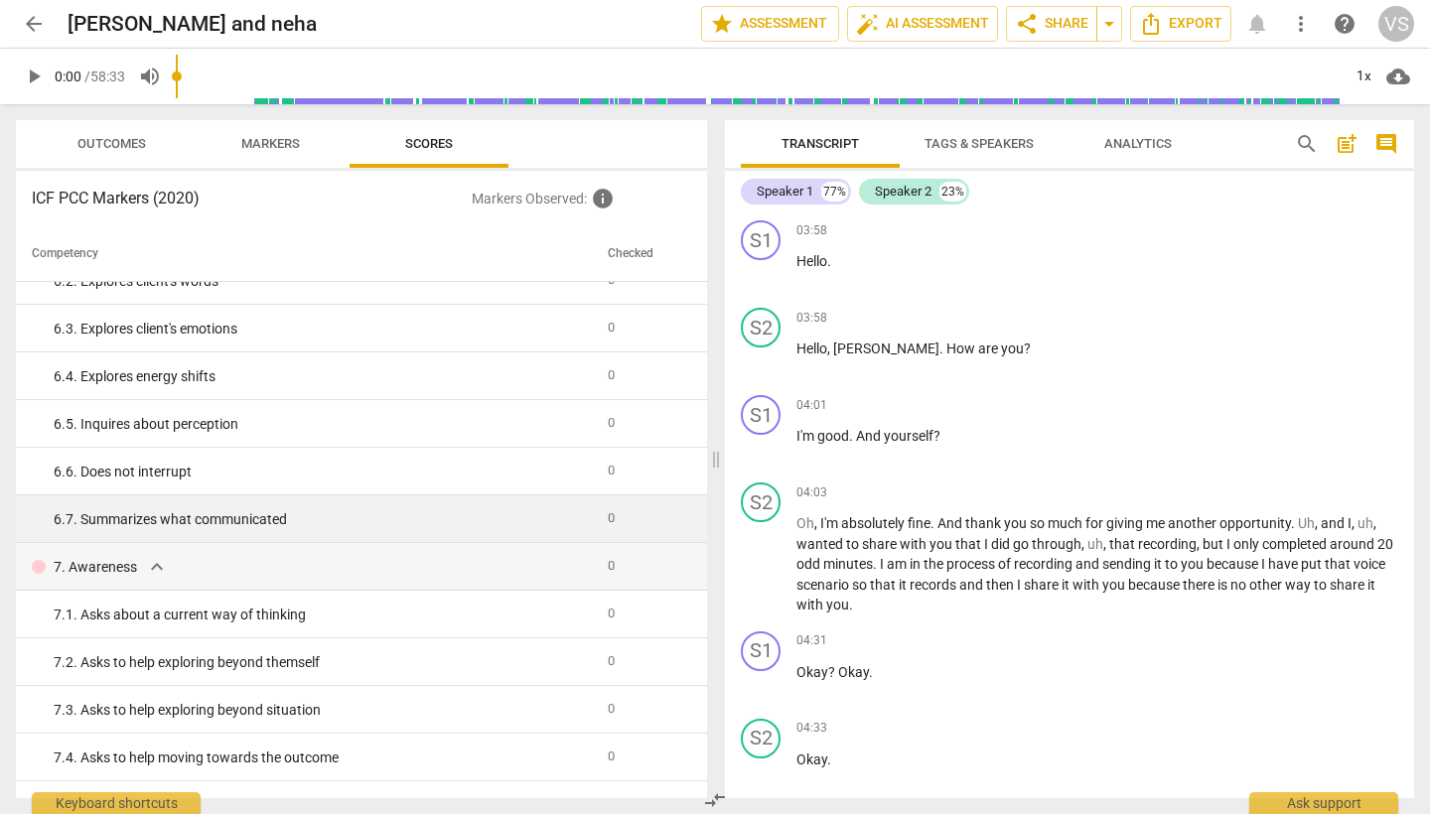
scroll to position [1073, 0]
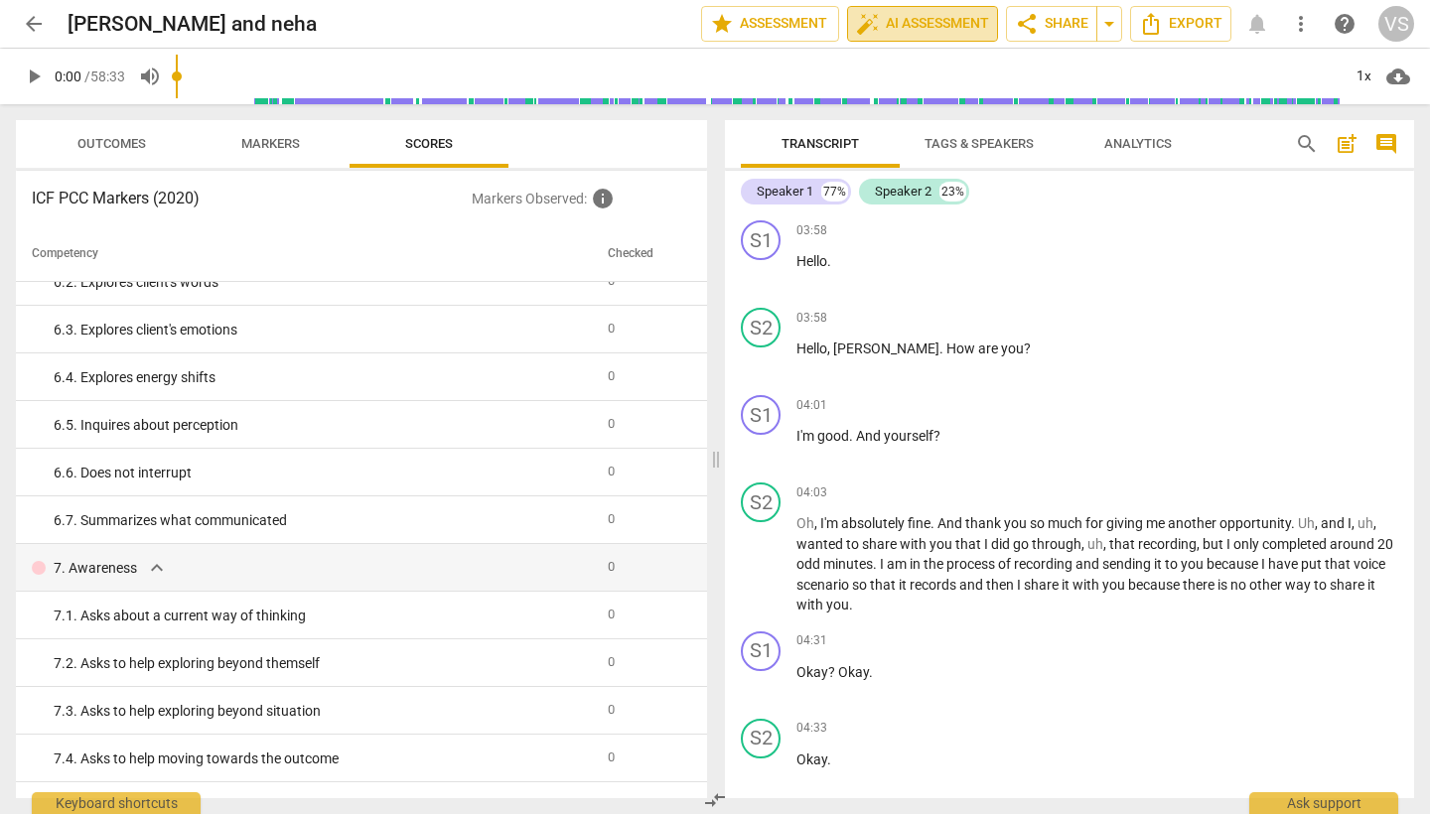
click at [924, 25] on span "auto_fix_high AI Assessment" at bounding box center [922, 24] width 133 height 24
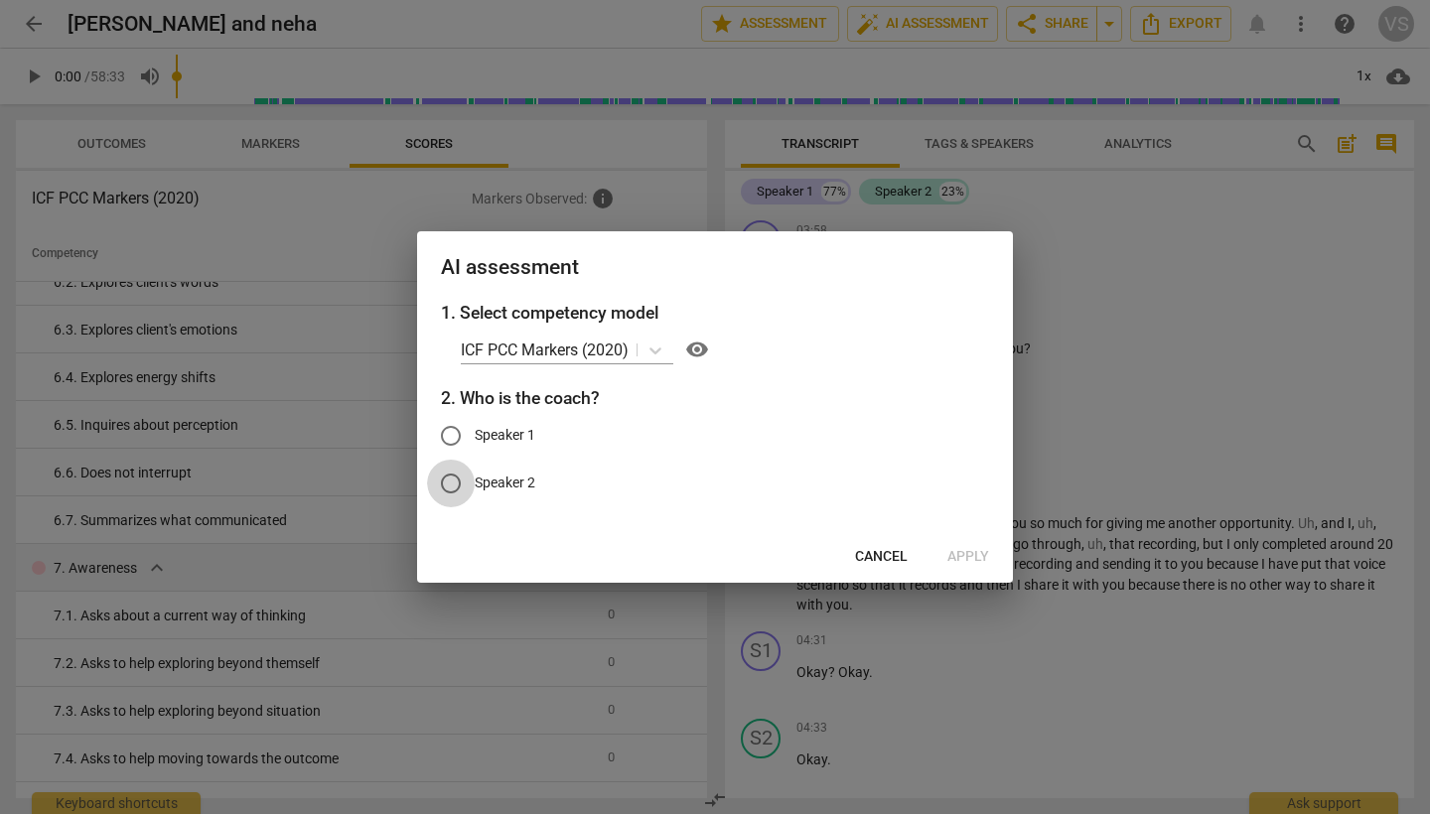
click at [448, 487] on input "Speaker 2" at bounding box center [451, 484] width 48 height 48
radio input "true"
click at [969, 556] on span "Apply" at bounding box center [969, 557] width 42 height 20
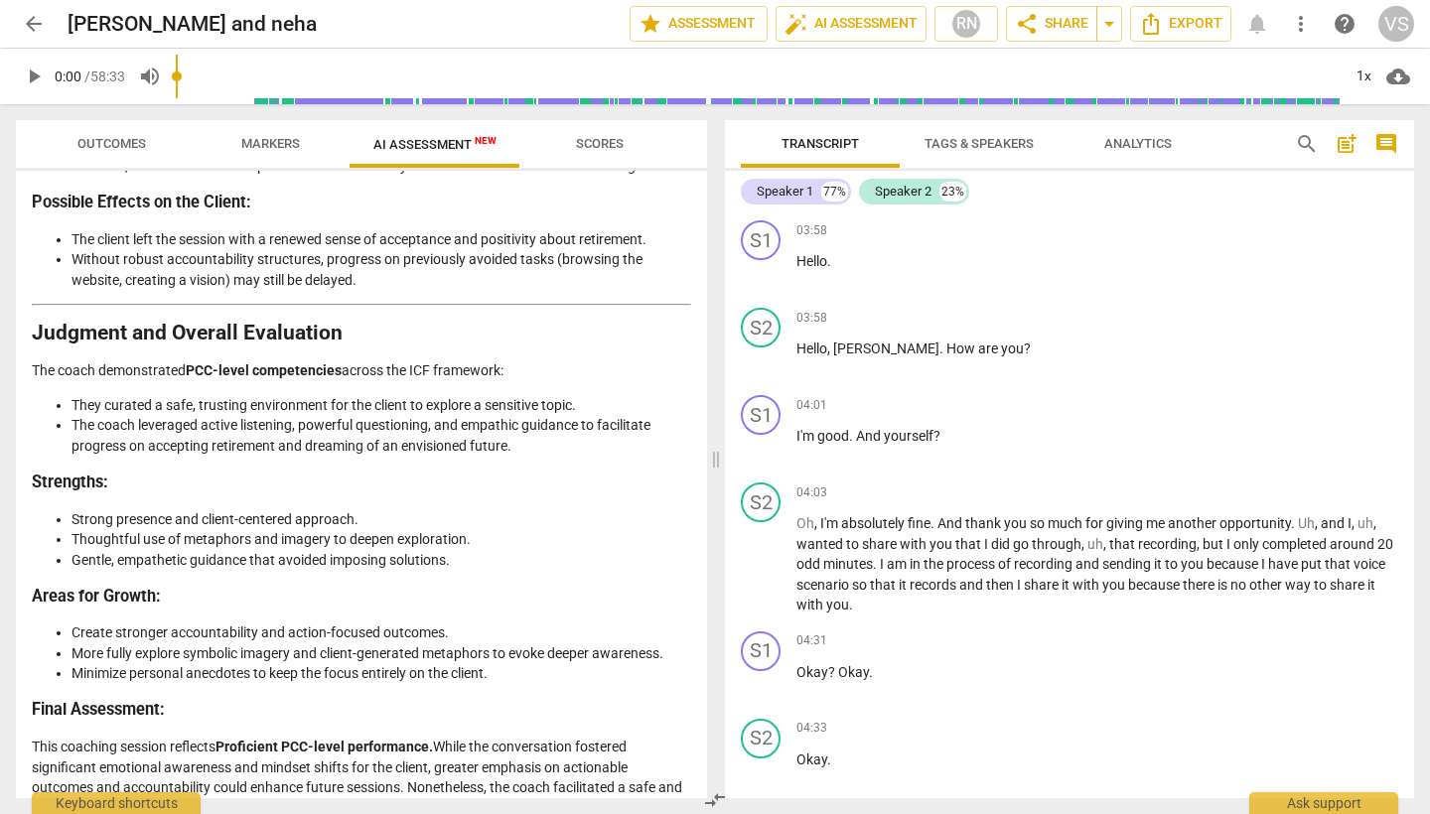
scroll to position [0, 0]
